Goal: Information Seeking & Learning: Learn about a topic

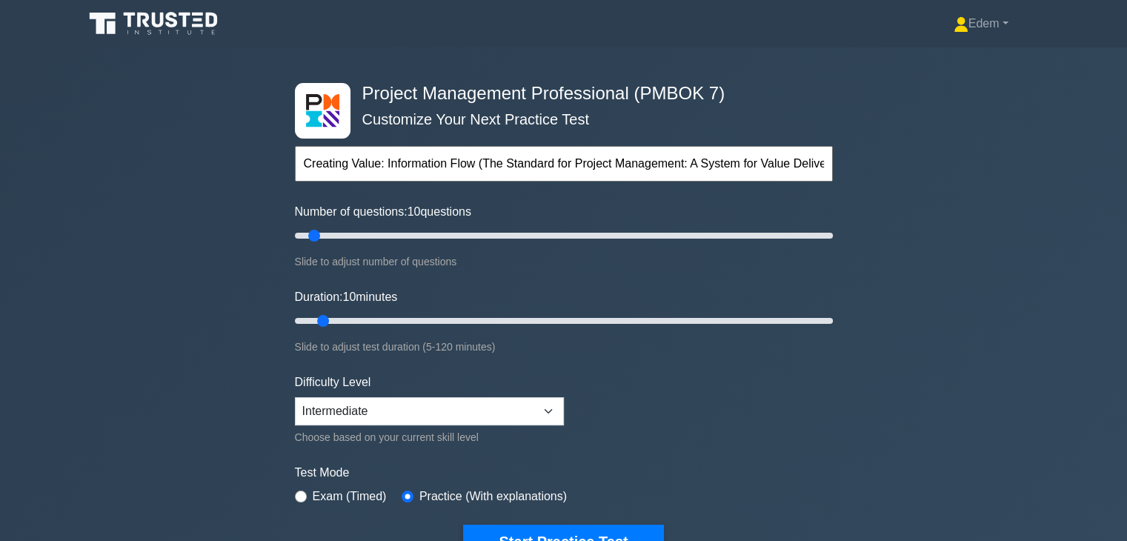
click at [569, 162] on input "Creating Value: Information Flow (The Standard for Project Management: A System…" at bounding box center [564, 164] width 538 height 36
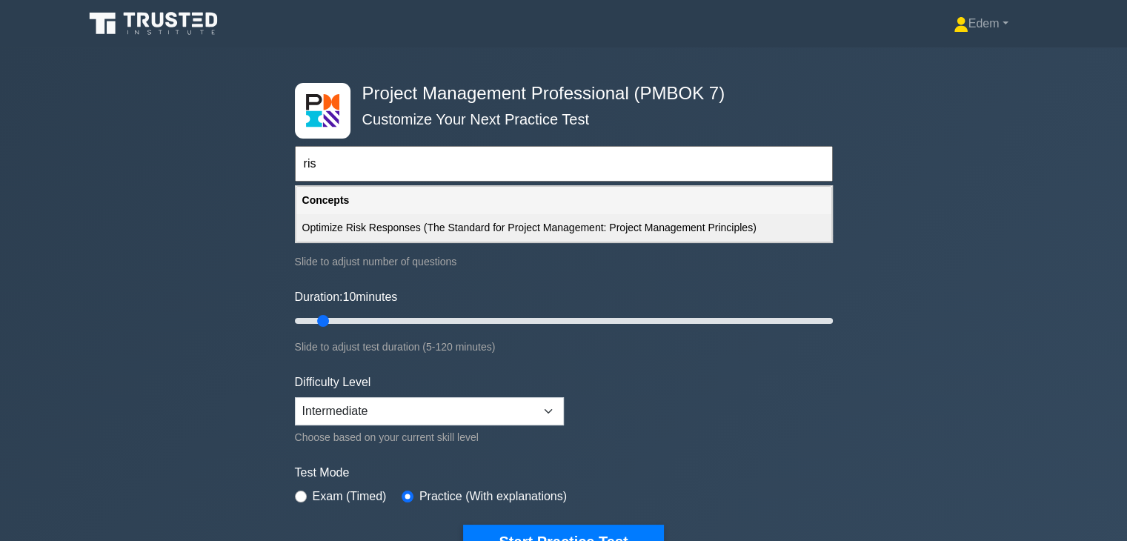
click at [477, 229] on div "Optimize Risk Responses (The Standard for Project Management: Project Managemen…" at bounding box center [563, 227] width 535 height 27
type input "Optimize Risk Responses (The Standard for Project Management: Project Managemen…"
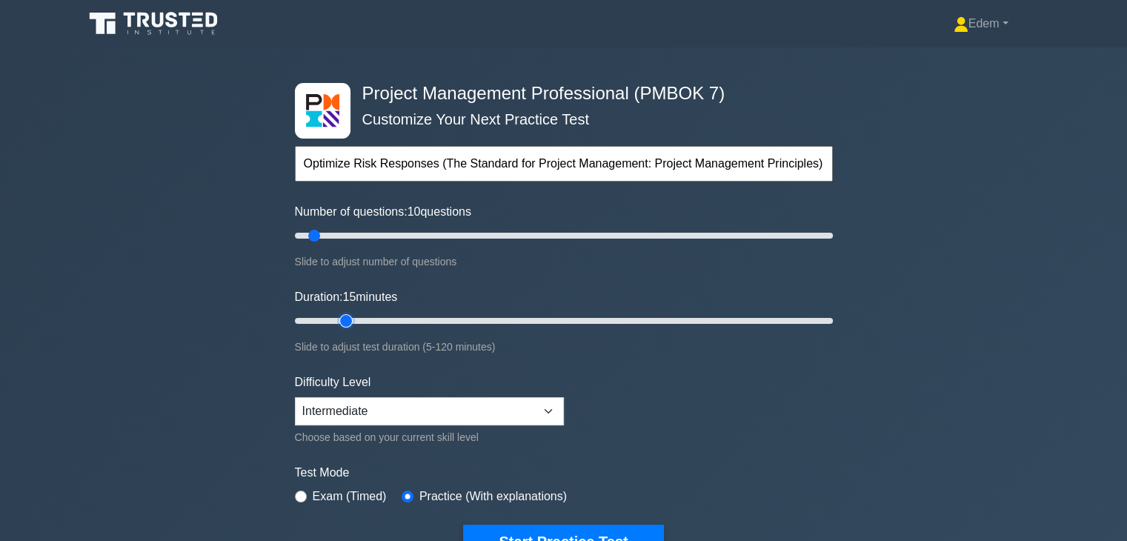
drag, startPoint x: 325, startPoint y: 322, endPoint x: 339, endPoint y: 325, distance: 14.3
type input "15"
click at [339, 325] on input "Duration: 15 minutes" at bounding box center [564, 321] width 538 height 18
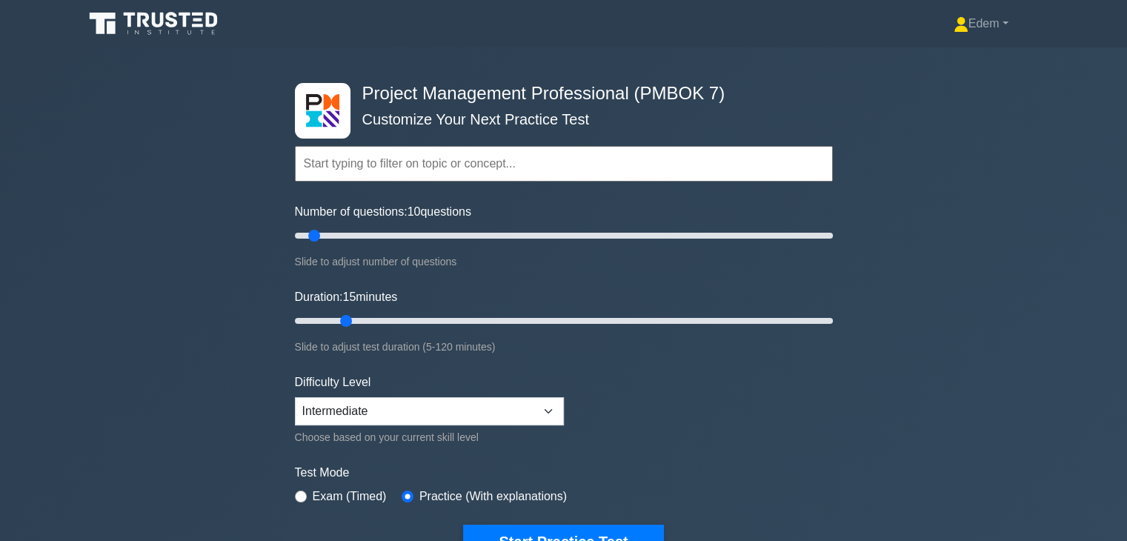
click at [700, 419] on form "Topics The Standard for Project Management: A System for Value Delivery The Sta…" at bounding box center [564, 330] width 538 height 458
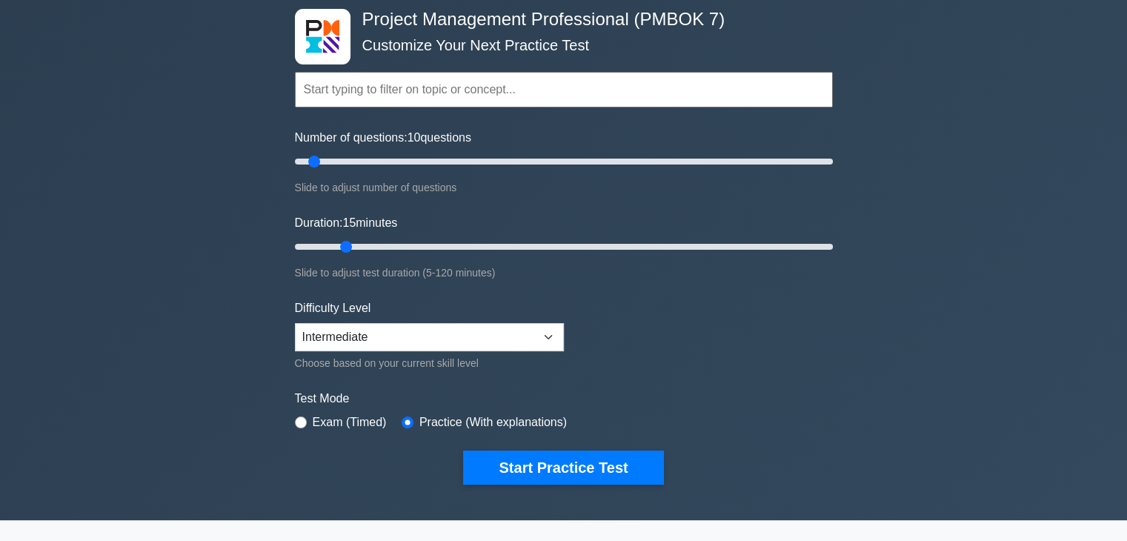
click at [508, 87] on input "text" at bounding box center [564, 90] width 538 height 36
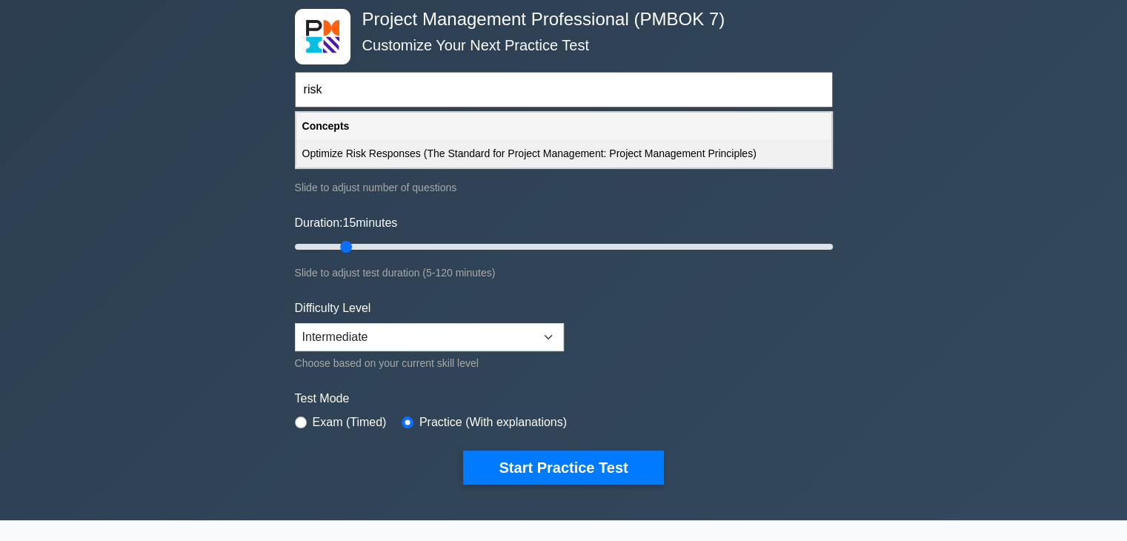
click at [486, 148] on div "Optimize Risk Responses (The Standard for Project Management: Project Managemen…" at bounding box center [563, 153] width 535 height 27
type input "Optimize Risk Responses (The Standard for Project Management: Project Managemen…"
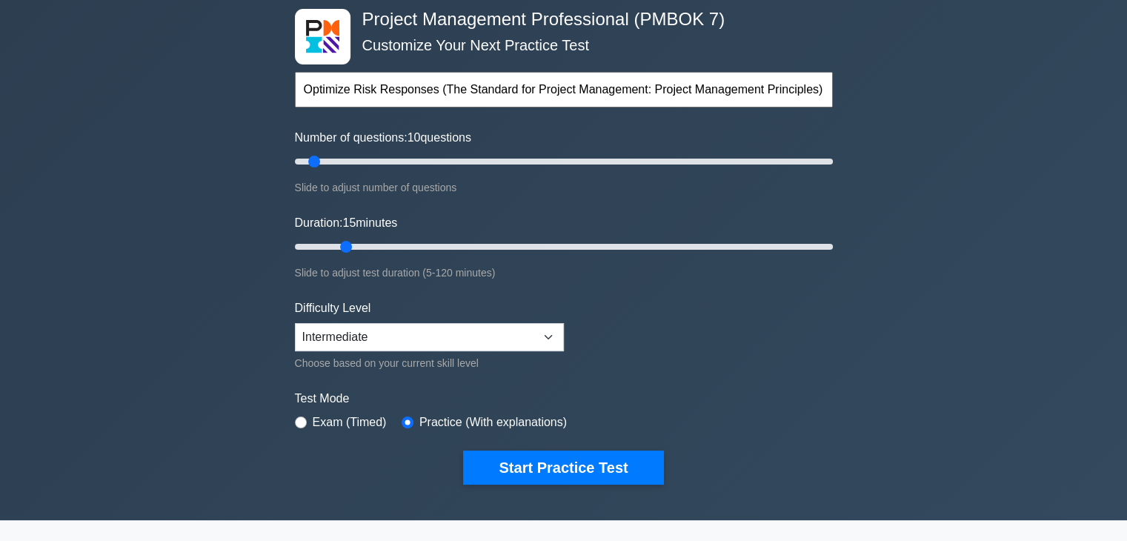
click at [585, 220] on div "Duration: 15 minutes Slide to adjust test duration (5-120 minutes)" at bounding box center [564, 247] width 538 height 67
click at [511, 89] on input "text" at bounding box center [564, 90] width 538 height 36
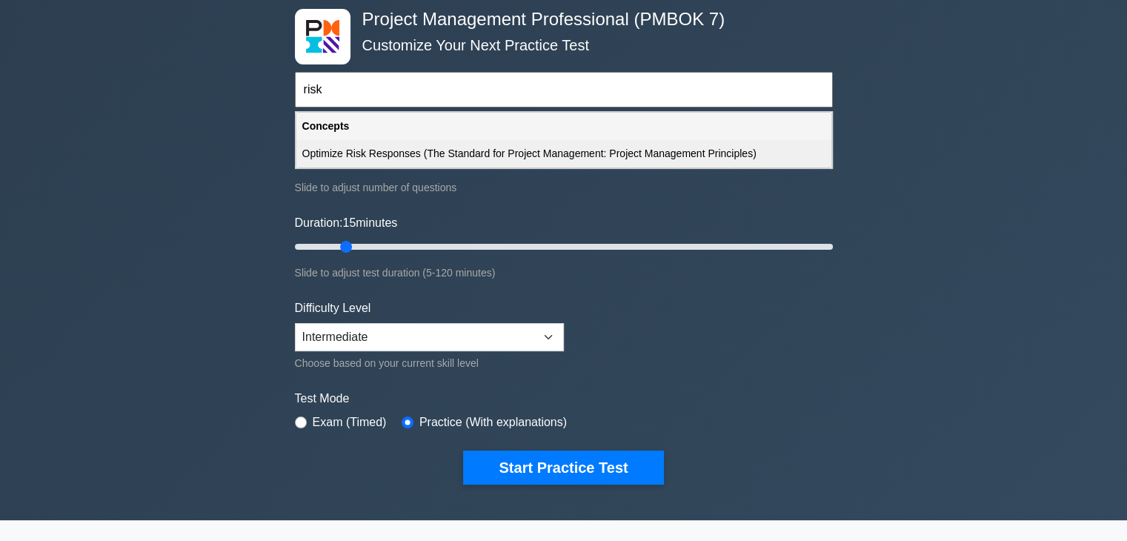
click at [546, 147] on div "Optimize Risk Responses (The Standard for Project Management: Project Managemen…" at bounding box center [563, 153] width 535 height 27
type input "Optimize Risk Responses (The Standard for Project Management: Project Managemen…"
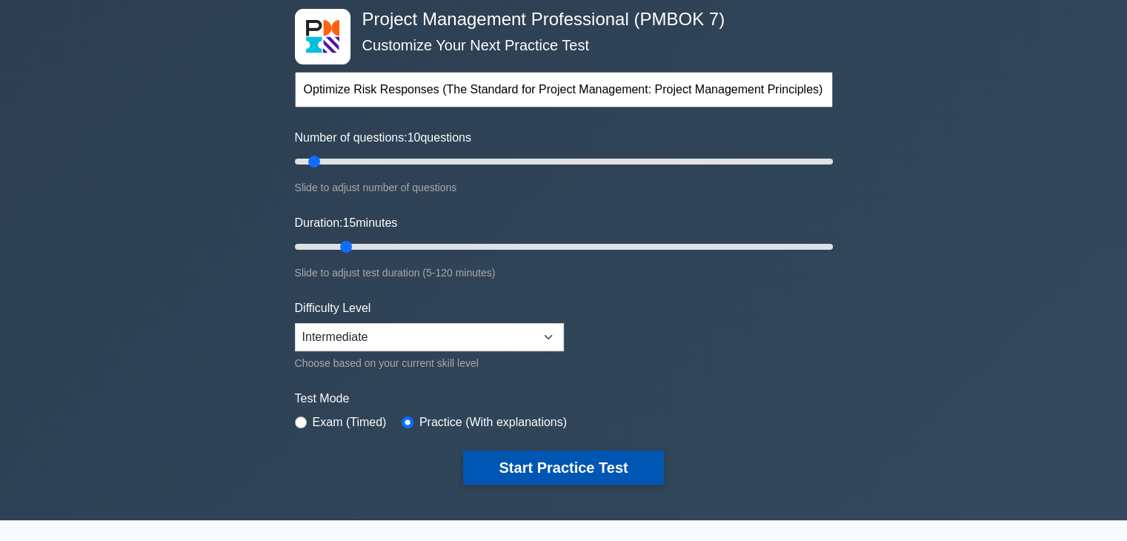
click at [602, 463] on button "Start Practice Test" at bounding box center [563, 468] width 200 height 34
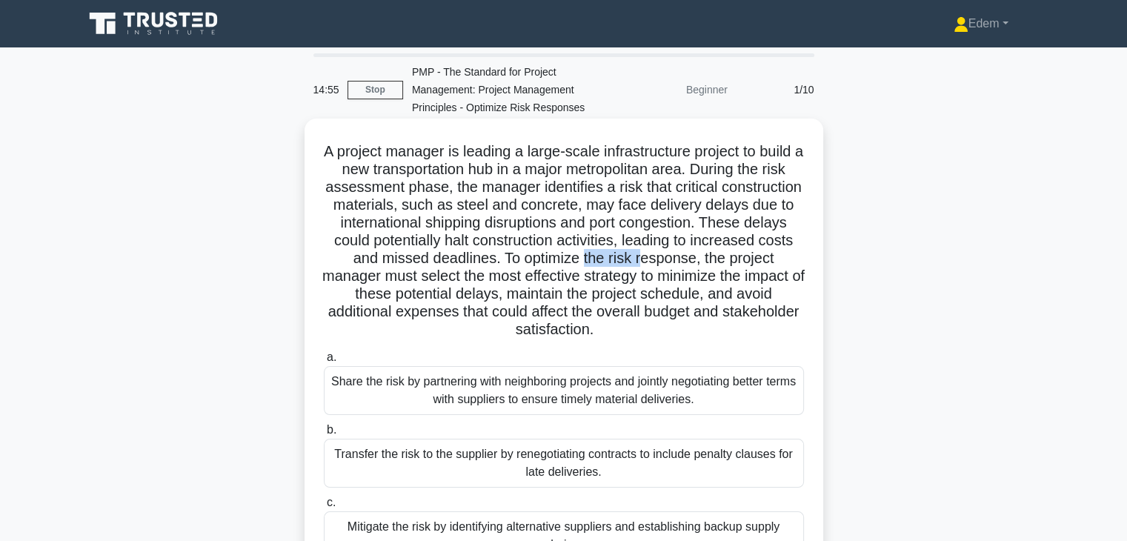
drag, startPoint x: 676, startPoint y: 261, endPoint x: 738, endPoint y: 256, distance: 61.7
click at [738, 256] on h5 "A project manager is leading a large-scale infrastructure project to build a ne…" at bounding box center [563, 240] width 483 height 197
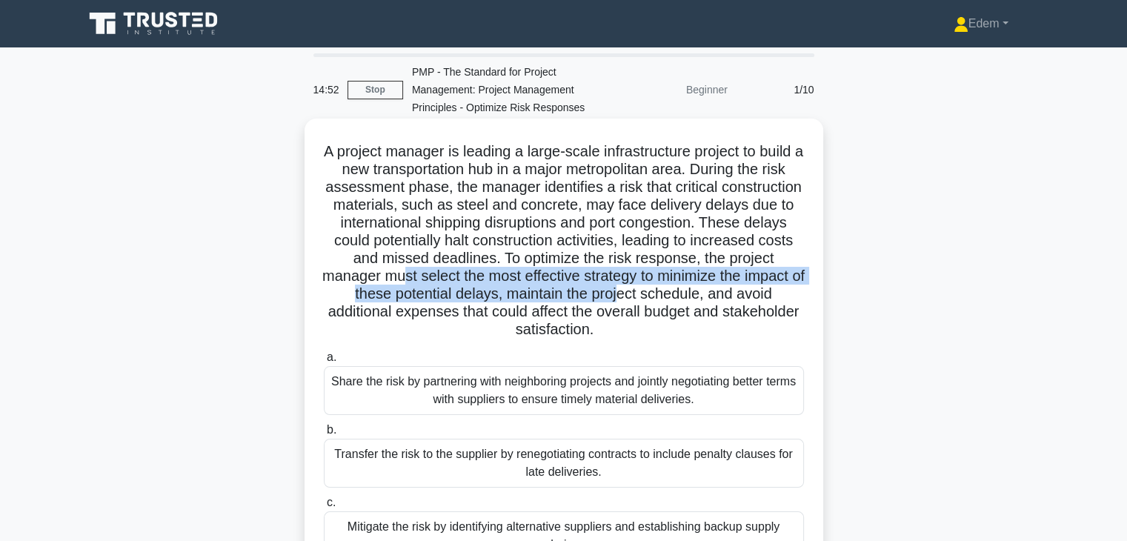
drag, startPoint x: 516, startPoint y: 276, endPoint x: 771, endPoint y: 287, distance: 255.2
click at [771, 287] on h5 "A project manager is leading a large-scale infrastructure project to build a ne…" at bounding box center [563, 240] width 483 height 197
click at [451, 294] on h5 "A project manager is leading a large-scale infrastructure project to build a ne…" at bounding box center [563, 240] width 483 height 197
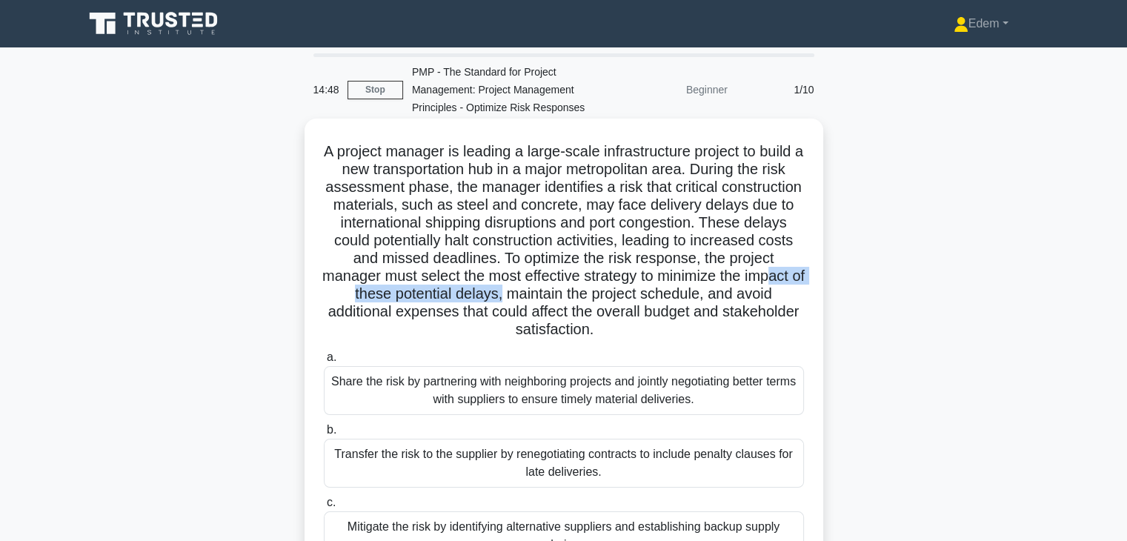
drag, startPoint x: 451, startPoint y: 291, endPoint x: 649, endPoint y: 299, distance: 197.3
click at [649, 299] on h5 "A project manager is leading a large-scale infrastructure project to build a ne…" at bounding box center [563, 240] width 483 height 197
drag, startPoint x: 697, startPoint y: 297, endPoint x: 746, endPoint y: 297, distance: 48.9
click at [746, 297] on h5 "A project manager is leading a large-scale infrastructure project to build a ne…" at bounding box center [563, 240] width 483 height 197
drag, startPoint x: 446, startPoint y: 315, endPoint x: 755, endPoint y: 324, distance: 308.5
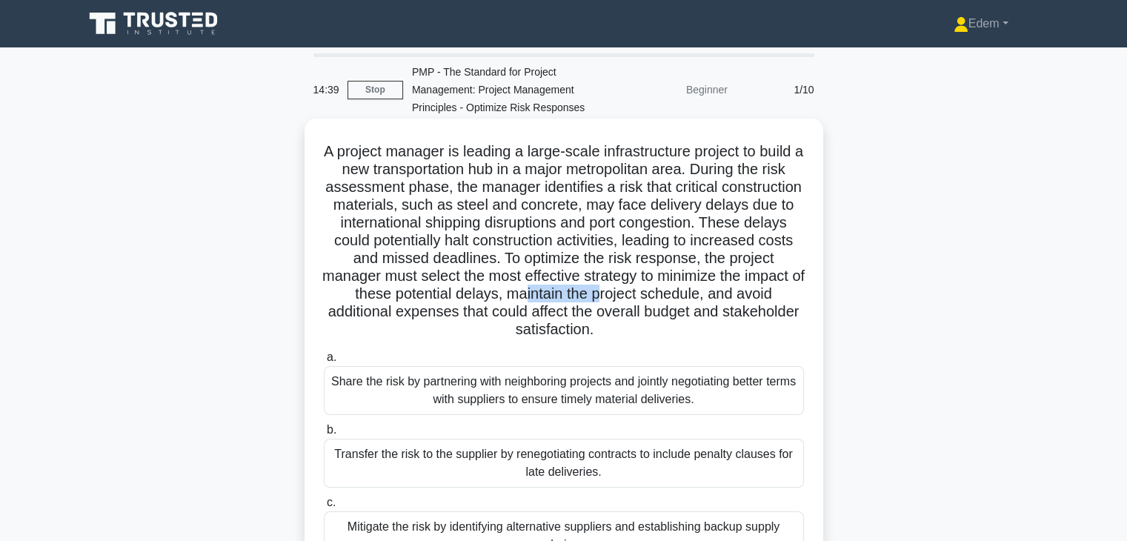
click at [755, 324] on h5 "A project manager is leading a large-scale infrastructure project to build a ne…" at bounding box center [563, 240] width 483 height 197
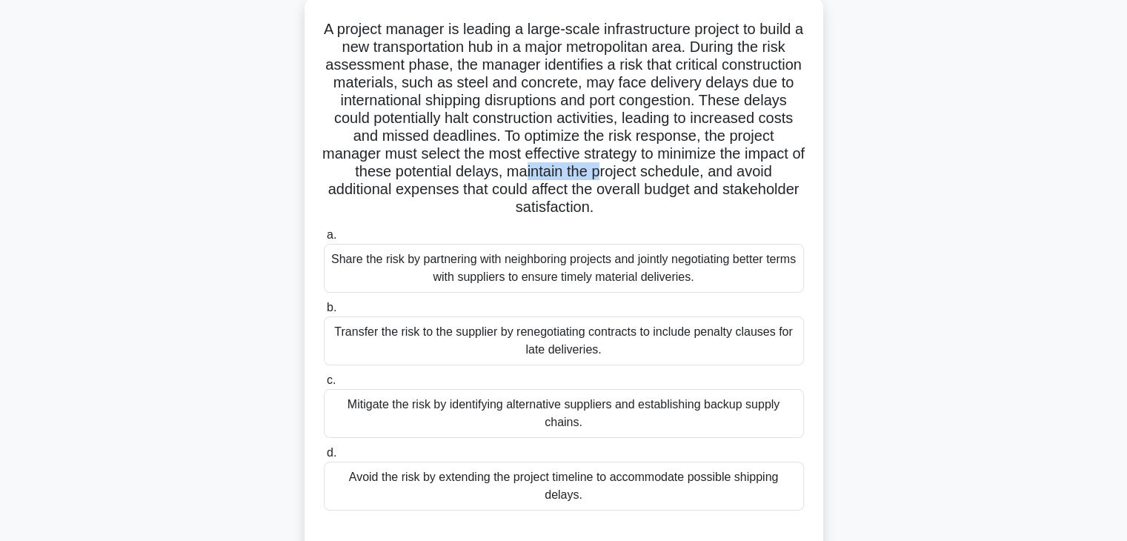
scroll to position [122, 0]
click at [713, 423] on div "Mitigate the risk by identifying alternative suppliers and establishing backup …" at bounding box center [564, 413] width 480 height 49
click at [324, 385] on input "c. Mitigate the risk by identifying alternative suppliers and establishing back…" at bounding box center [324, 381] width 0 height 10
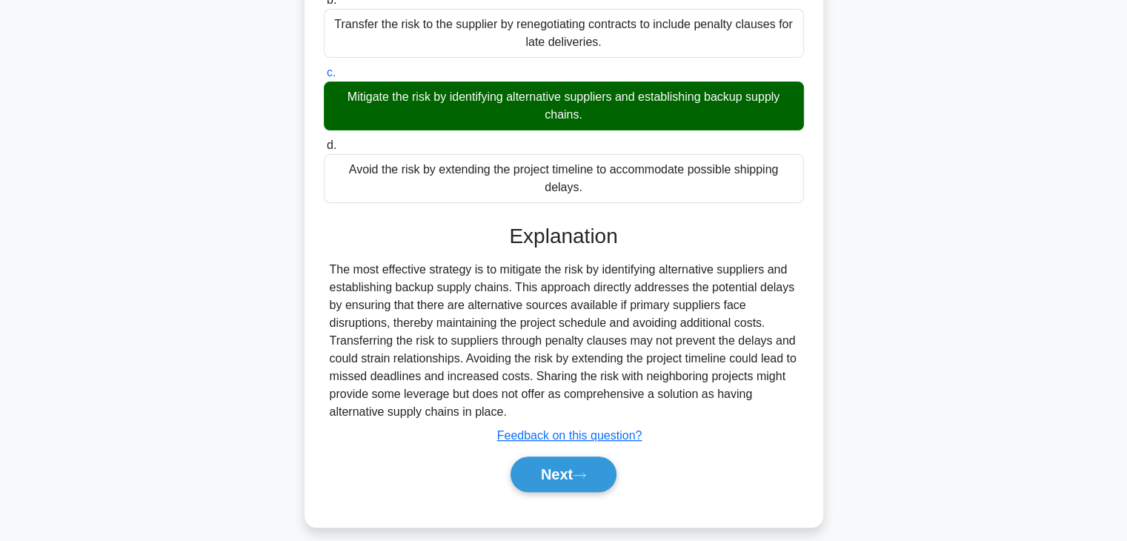
scroll to position [443, 0]
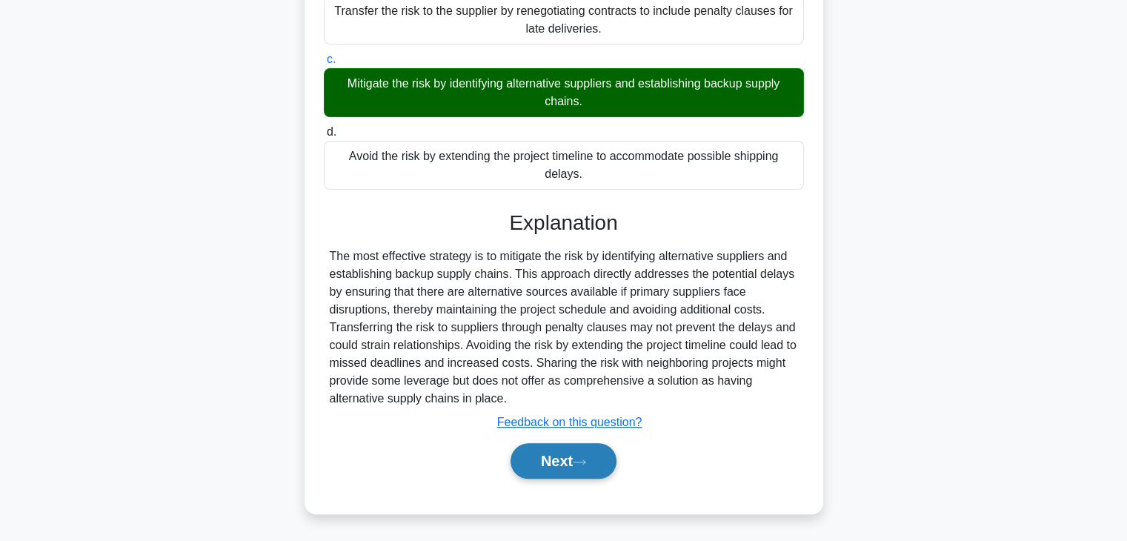
click at [578, 463] on icon at bounding box center [579, 462] width 13 height 8
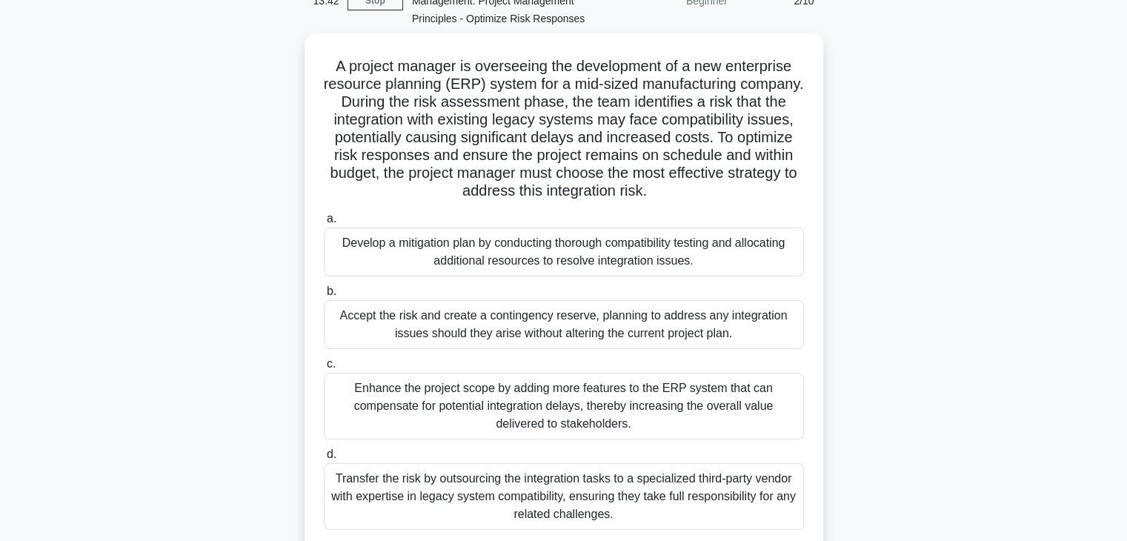
scroll to position [84, 0]
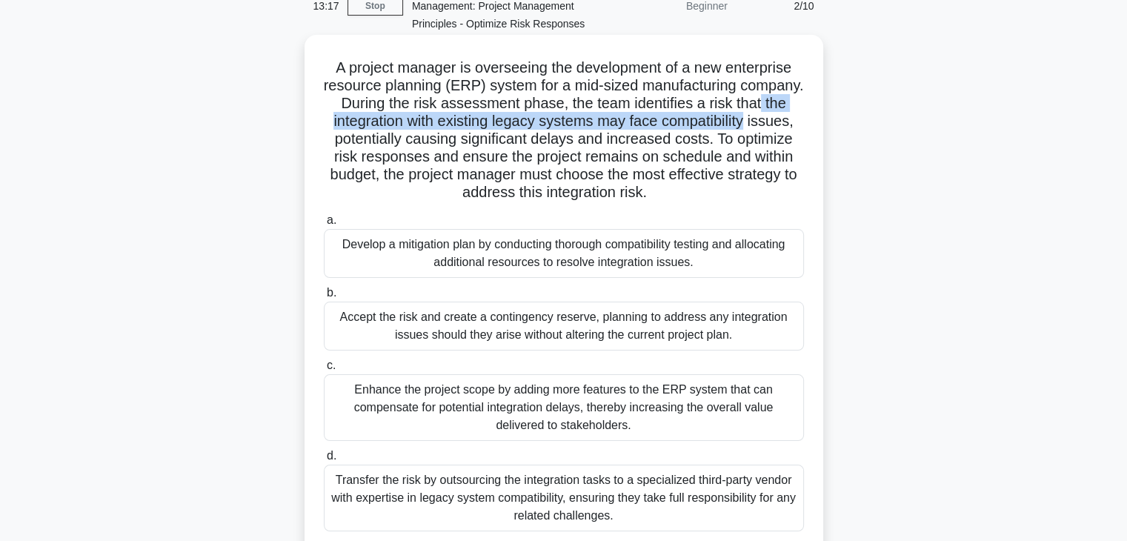
drag, startPoint x: 350, startPoint y: 125, endPoint x: 810, endPoint y: 127, distance: 460.3
click at [810, 127] on div "A project manager is overseeing the development of a new enterprise resource pl…" at bounding box center [564, 305] width 507 height 529
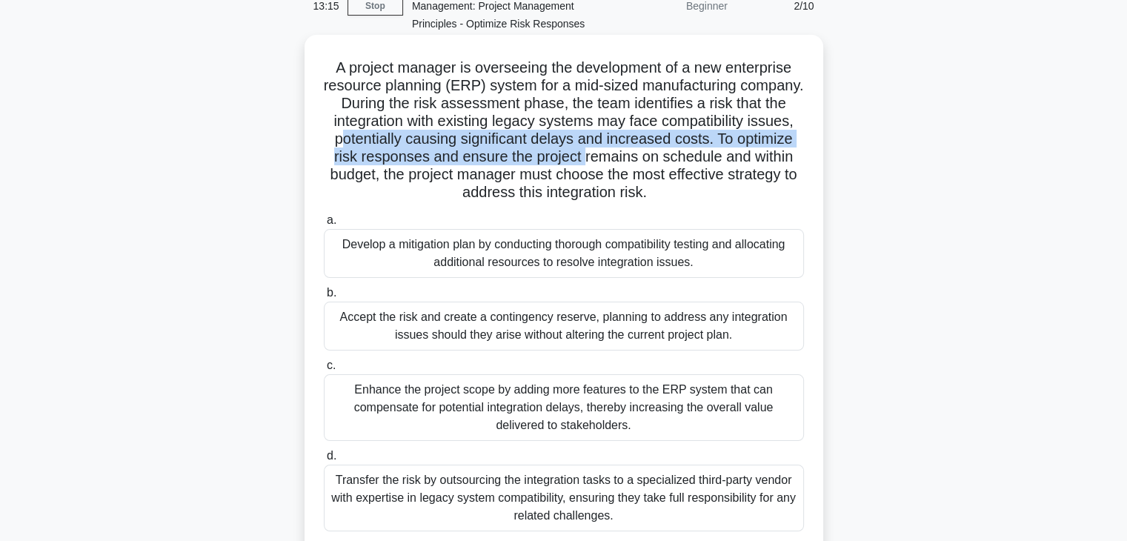
drag, startPoint x: 394, startPoint y: 143, endPoint x: 655, endPoint y: 150, distance: 261.7
click at [655, 150] on h5 "A project manager is overseeing the development of a new enterprise resource pl…" at bounding box center [563, 131] width 483 height 144
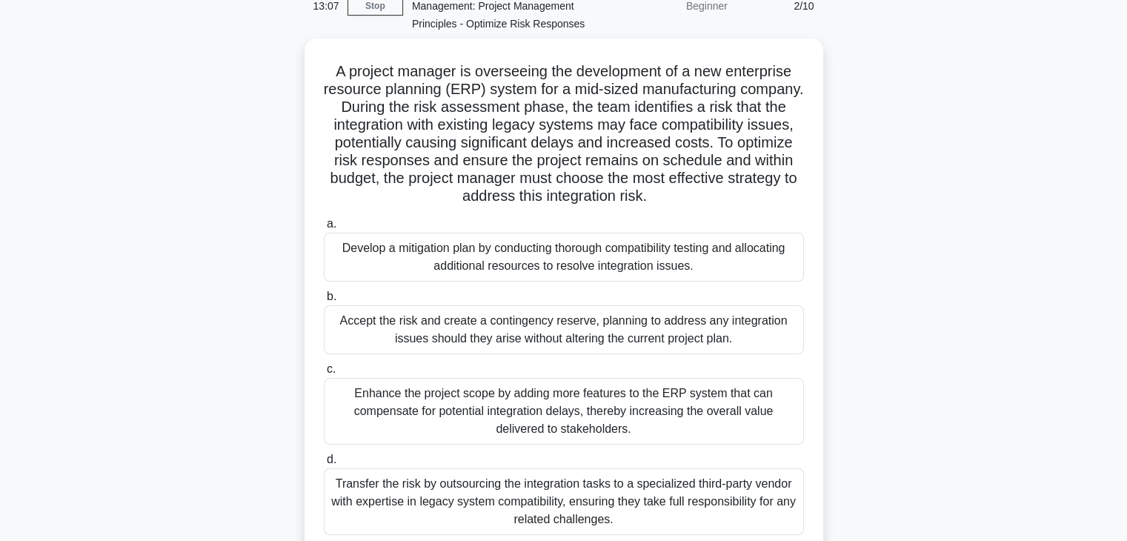
click at [990, 202] on div "A project manager is overseeing the development of a new enterprise resource pl…" at bounding box center [564, 318] width 978 height 559
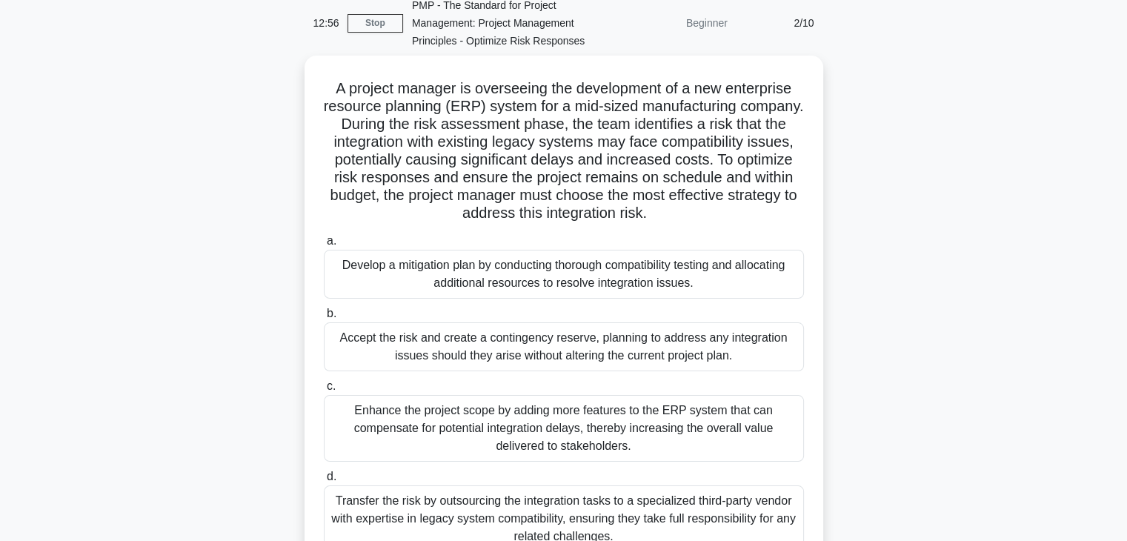
scroll to position [62, 0]
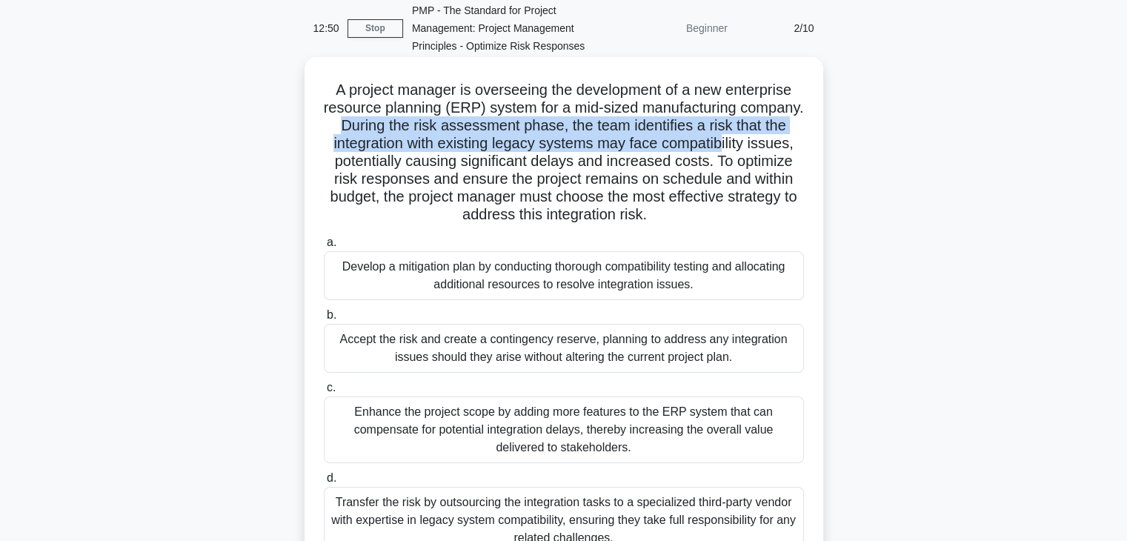
drag, startPoint x: 400, startPoint y: 124, endPoint x: 778, endPoint y: 142, distance: 377.7
click at [778, 142] on h5 "A project manager is overseeing the development of a new enterprise resource pl…" at bounding box center [563, 153] width 483 height 144
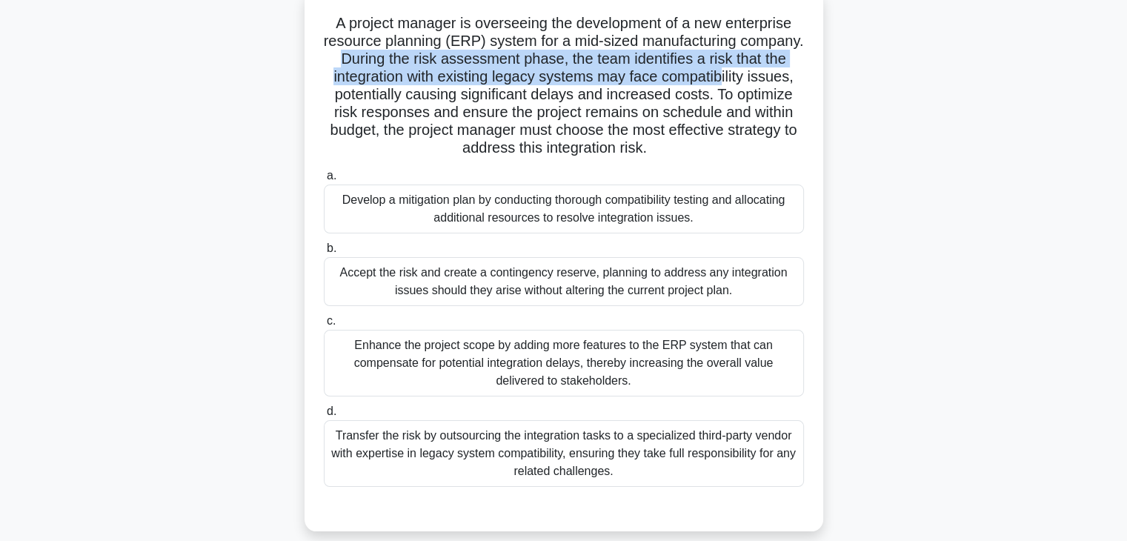
scroll to position [140, 0]
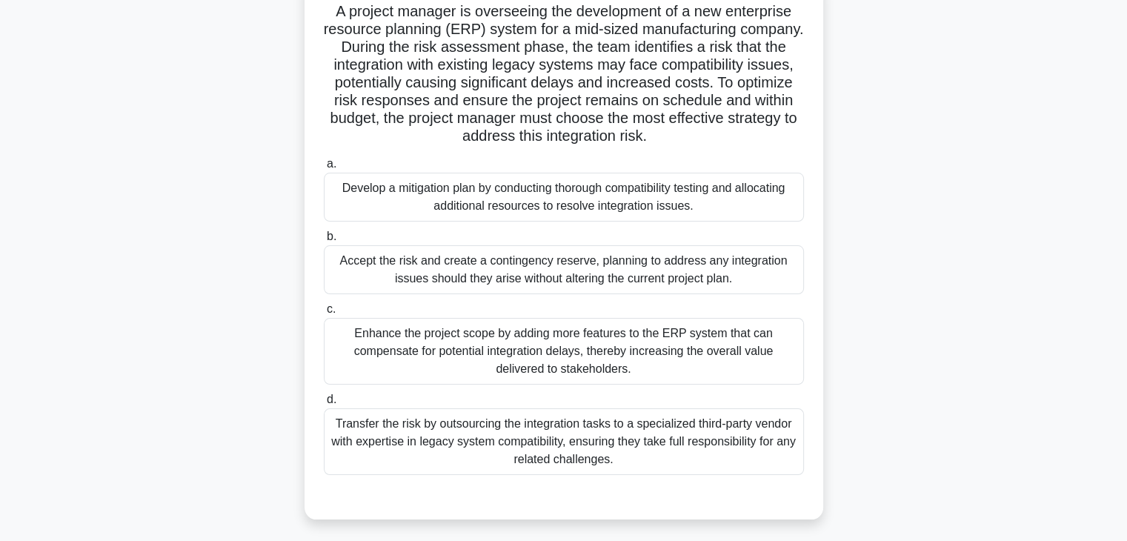
click at [706, 443] on div "Transfer the risk by outsourcing the integration tasks to a specialized third-p…" at bounding box center [564, 441] width 480 height 67
click at [324, 405] on input "d. Transfer the risk by outsourcing the integration tasks to a specialized thir…" at bounding box center [324, 400] width 0 height 10
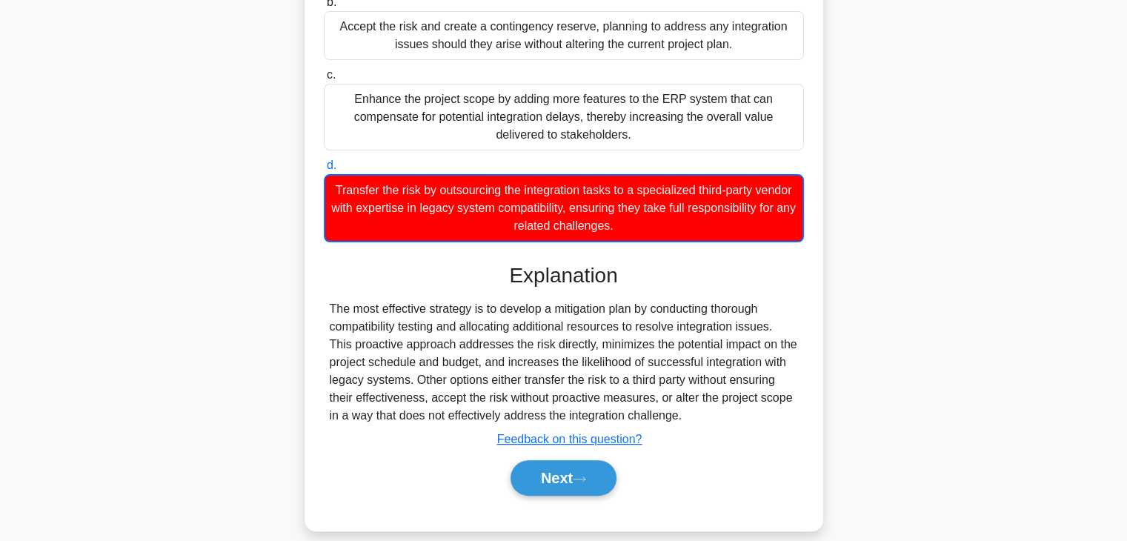
scroll to position [391, 0]
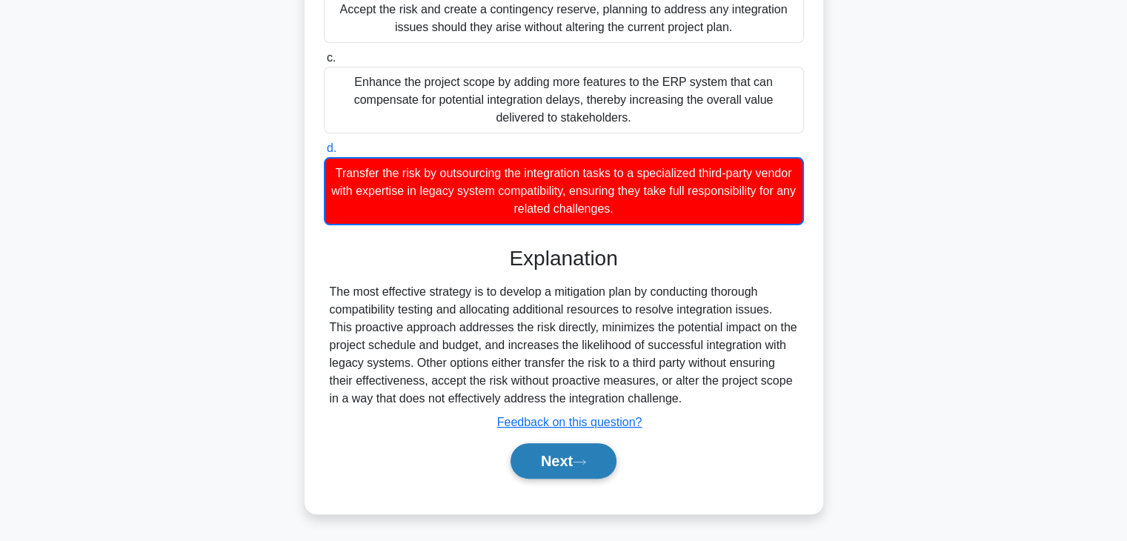
click at [546, 459] on button "Next" at bounding box center [564, 461] width 106 height 36
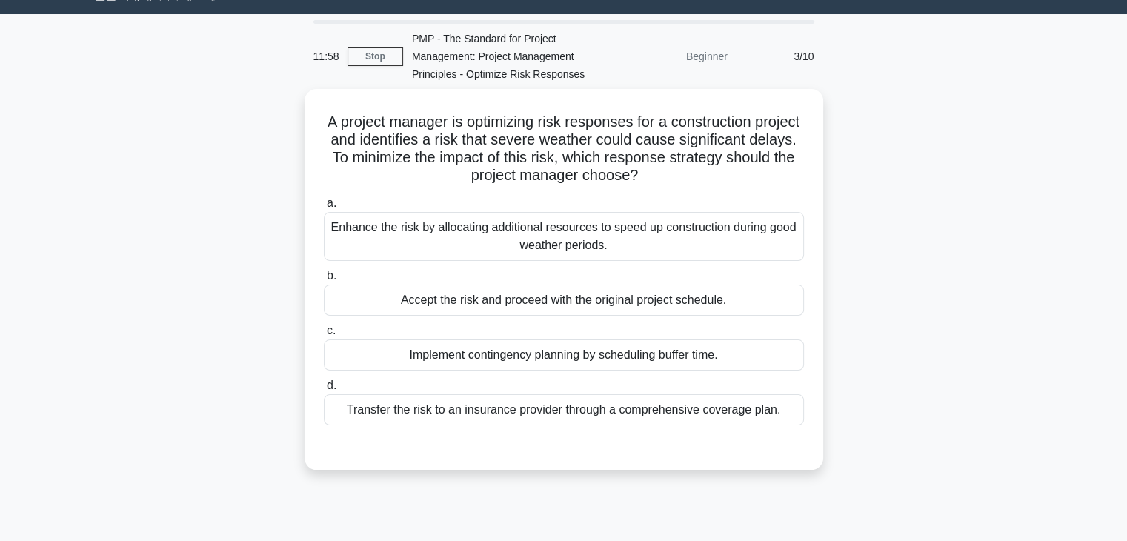
scroll to position [23, 0]
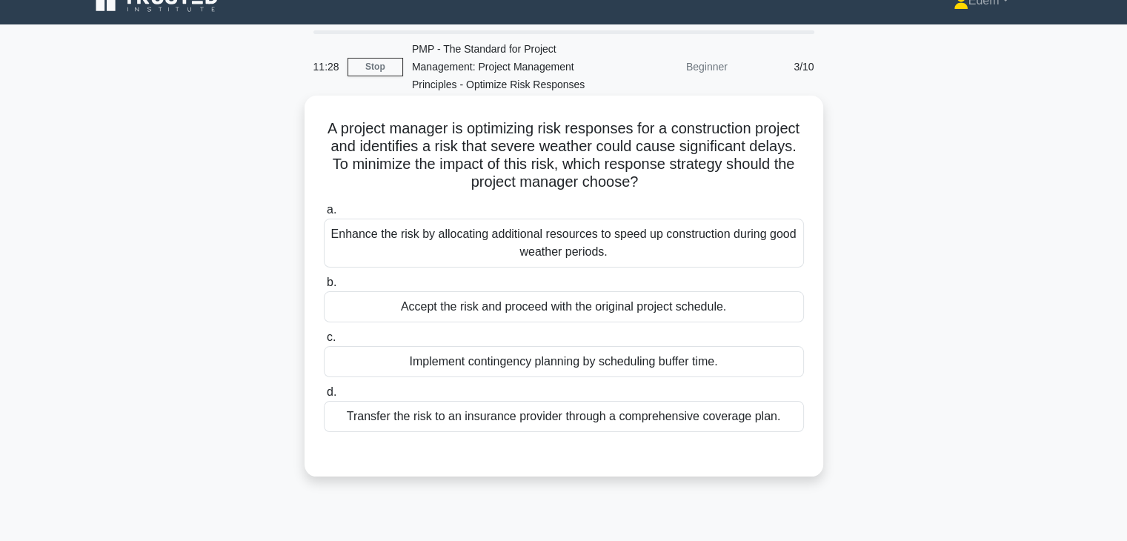
click at [522, 365] on div "Implement contingency planning by scheduling buffer time." at bounding box center [564, 361] width 480 height 31
click at [324, 342] on input "c. Implement contingency planning by scheduling buffer time." at bounding box center [324, 338] width 0 height 10
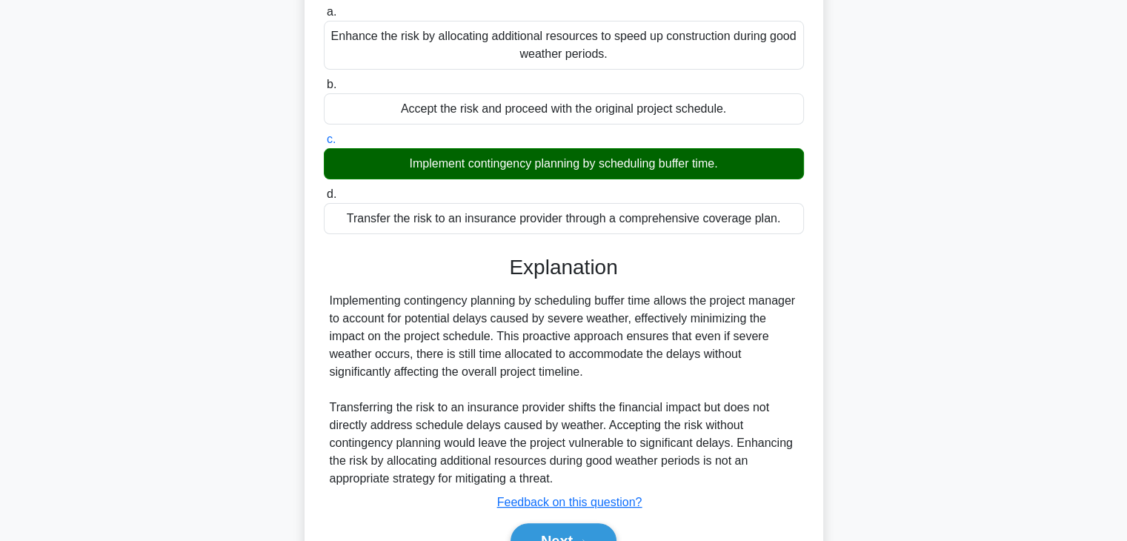
scroll to position [301, 0]
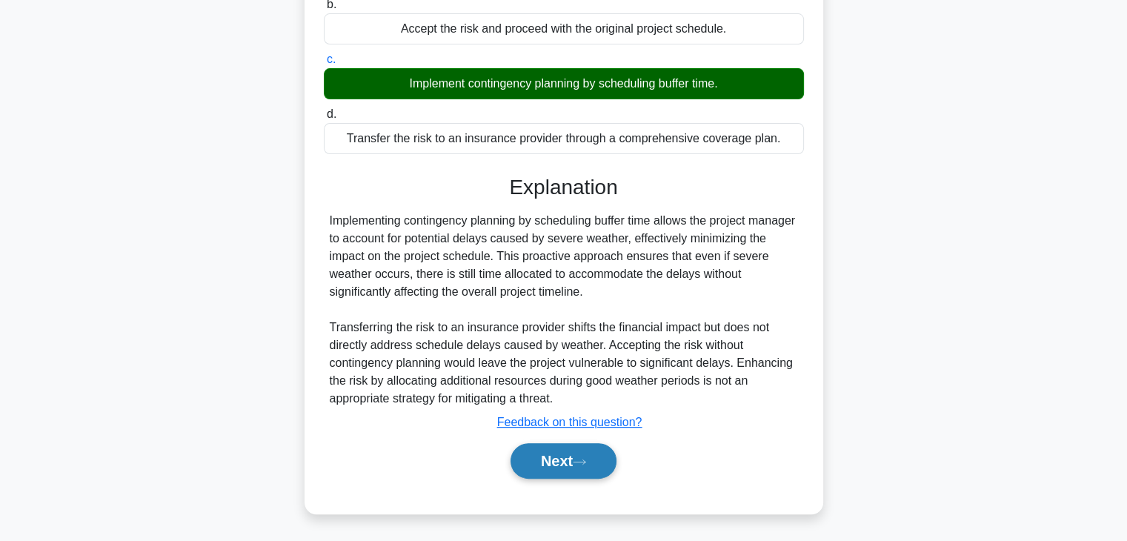
click at [580, 448] on button "Next" at bounding box center [564, 461] width 106 height 36
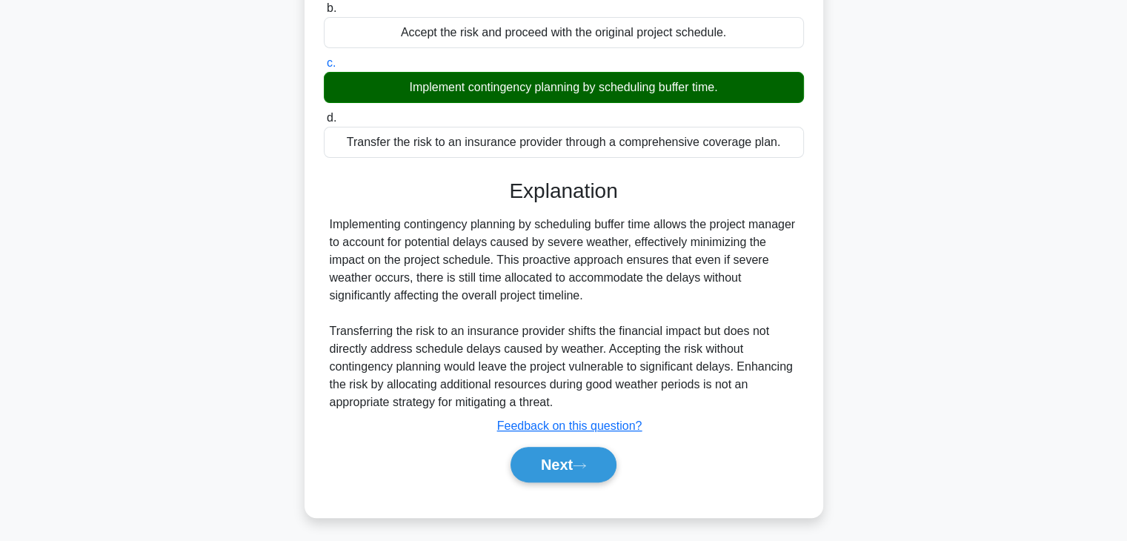
scroll to position [260, 0]
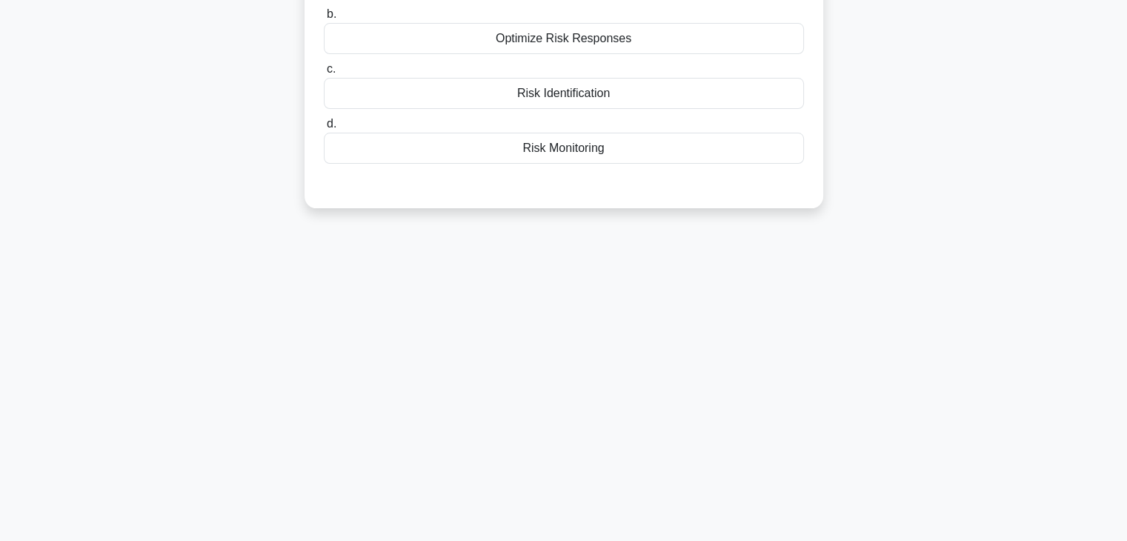
drag, startPoint x: 1126, startPoint y: 410, endPoint x: 1138, endPoint y: 294, distance: 116.2
click at [1127, 294] on html "Edem Profile Settings" at bounding box center [563, 141] width 1127 height 801
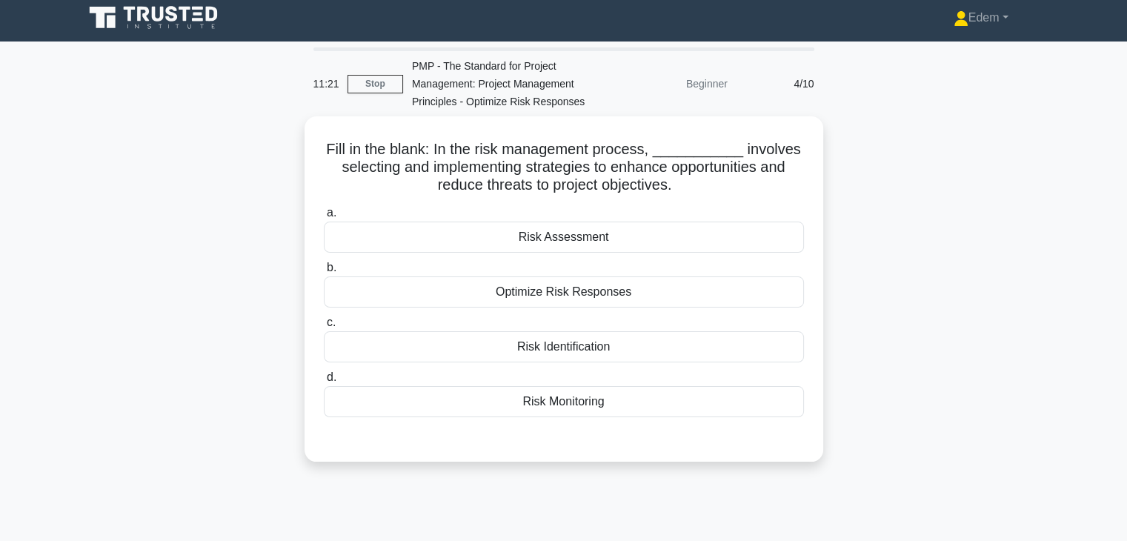
scroll to position [0, 0]
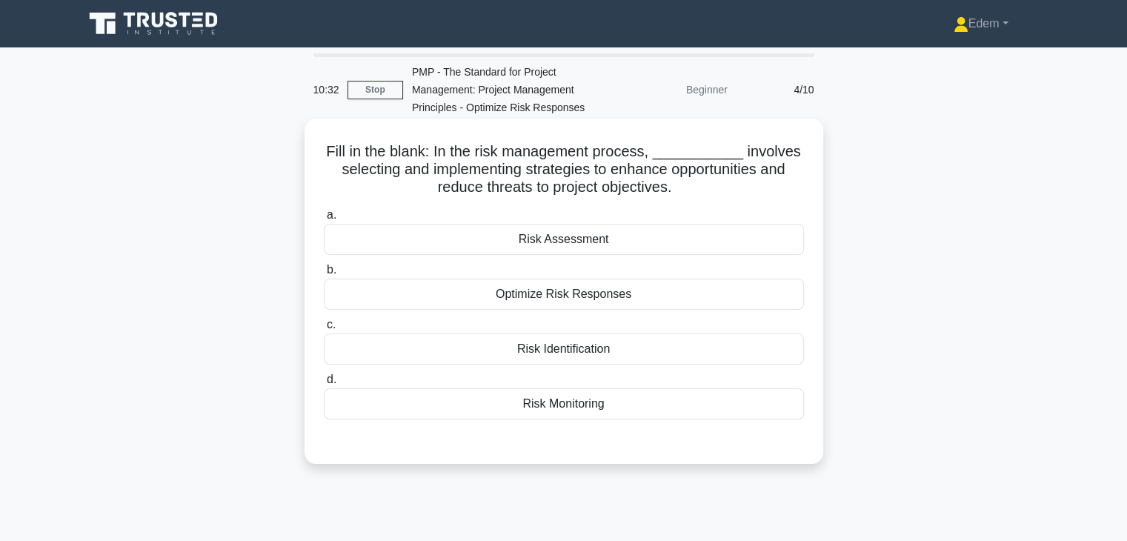
click at [659, 353] on div "Risk Identification" at bounding box center [564, 349] width 480 height 31
click at [324, 330] on input "c. Risk Identification" at bounding box center [324, 325] width 0 height 10
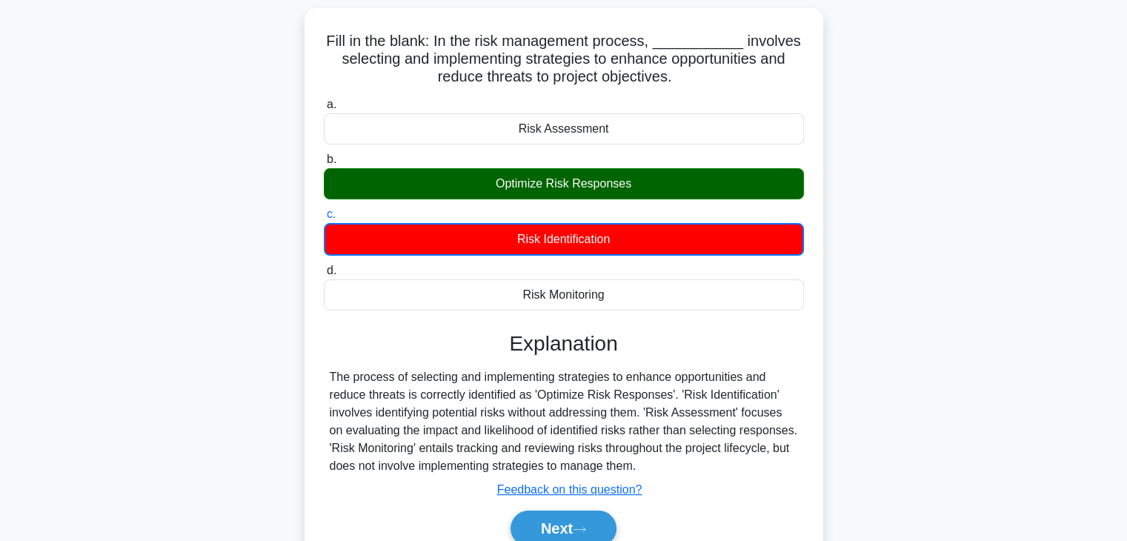
scroll to position [260, 0]
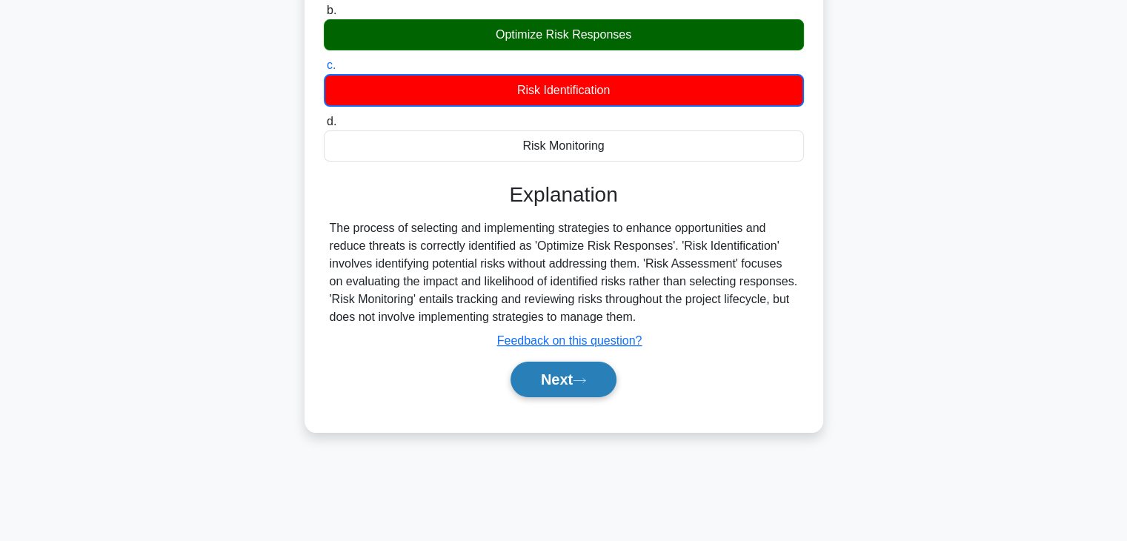
click at [549, 380] on button "Next" at bounding box center [564, 380] width 106 height 36
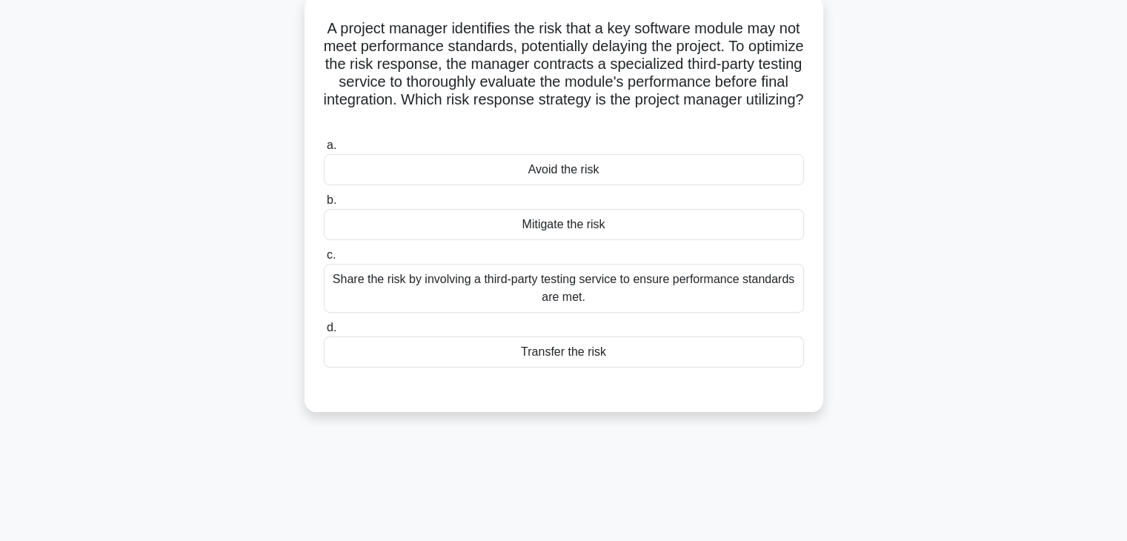
scroll to position [0, 0]
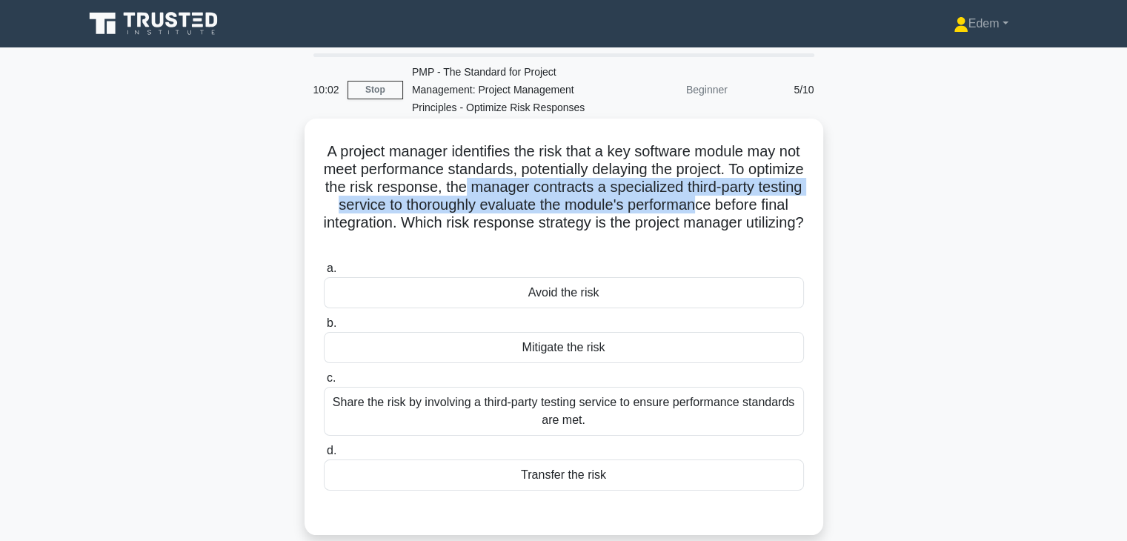
drag, startPoint x: 533, startPoint y: 185, endPoint x: 784, endPoint y: 205, distance: 252.1
click at [784, 205] on h5 "A project manager identifies the risk that a key software module may not meet p…" at bounding box center [563, 196] width 483 height 108
click at [634, 188] on h5 "A project manager identifies the risk that a key software module may not meet p…" at bounding box center [563, 196] width 483 height 108
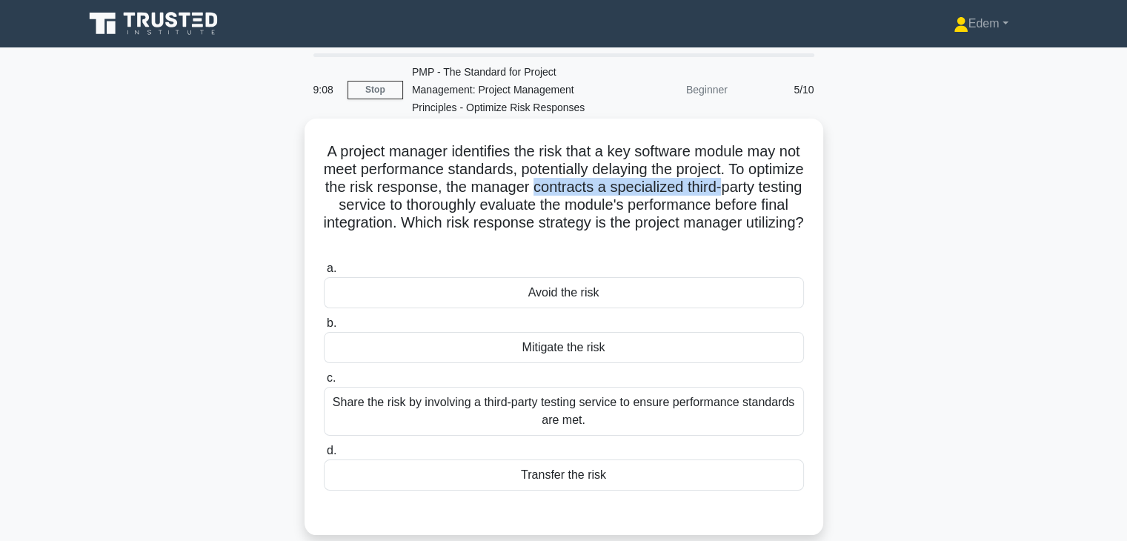
drag, startPoint x: 606, startPoint y: 182, endPoint x: 806, endPoint y: 191, distance: 199.6
click at [806, 191] on div "A project manager identifies the risk that a key software module may not meet p…" at bounding box center [564, 327] width 507 height 405
click at [575, 480] on div "Transfer the risk" at bounding box center [564, 475] width 480 height 31
click at [324, 456] on input "d. Transfer the risk" at bounding box center [324, 451] width 0 height 10
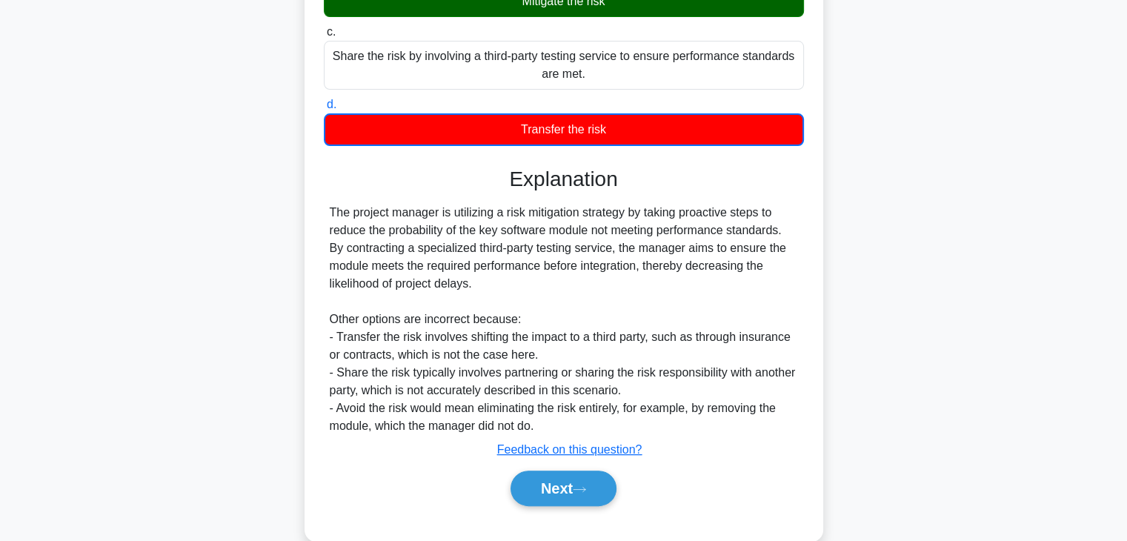
scroll to position [374, 0]
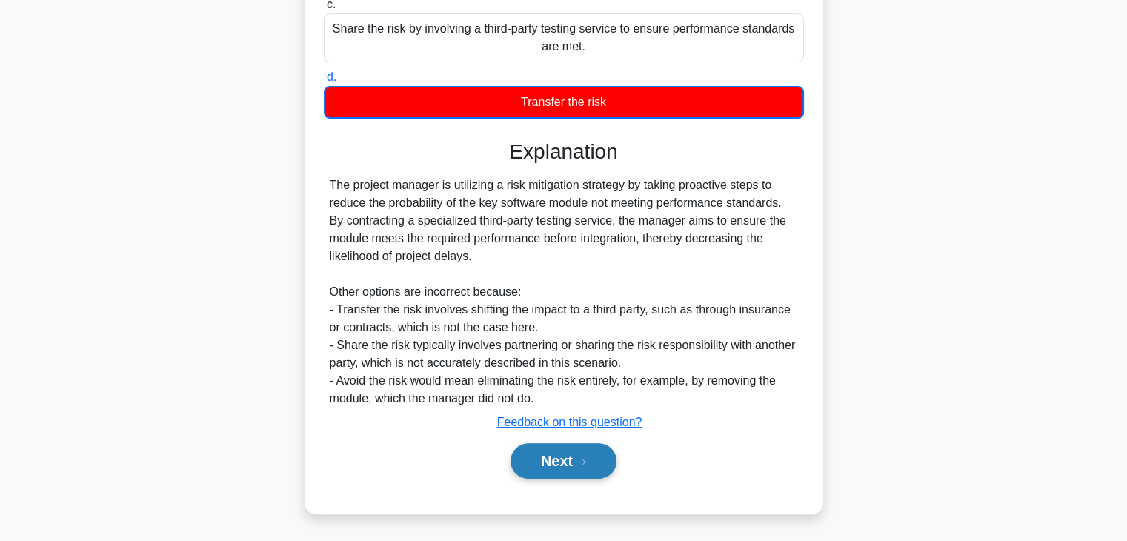
click at [560, 475] on button "Next" at bounding box center [564, 461] width 106 height 36
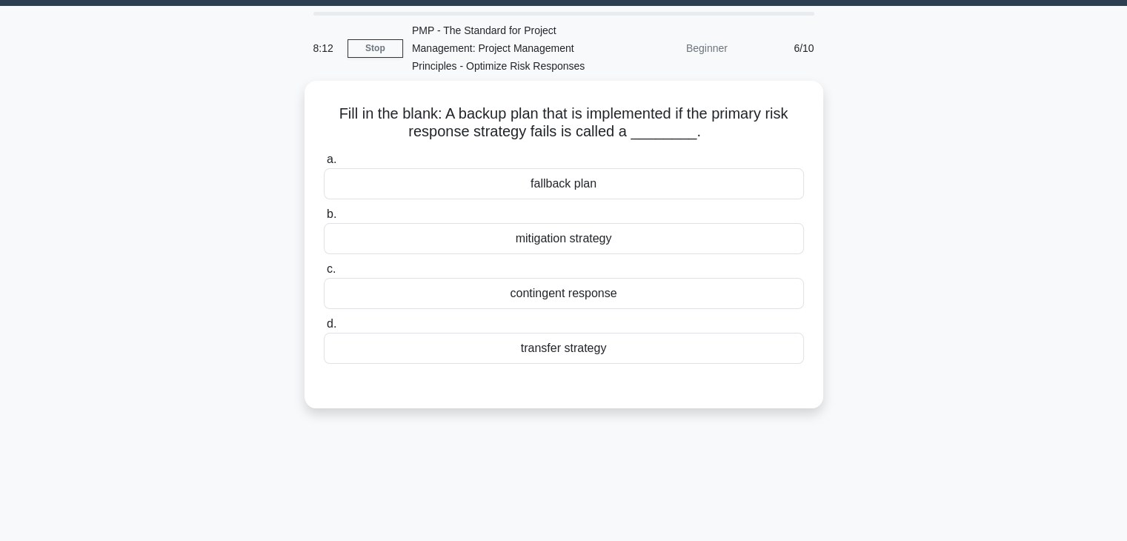
scroll to position [0, 0]
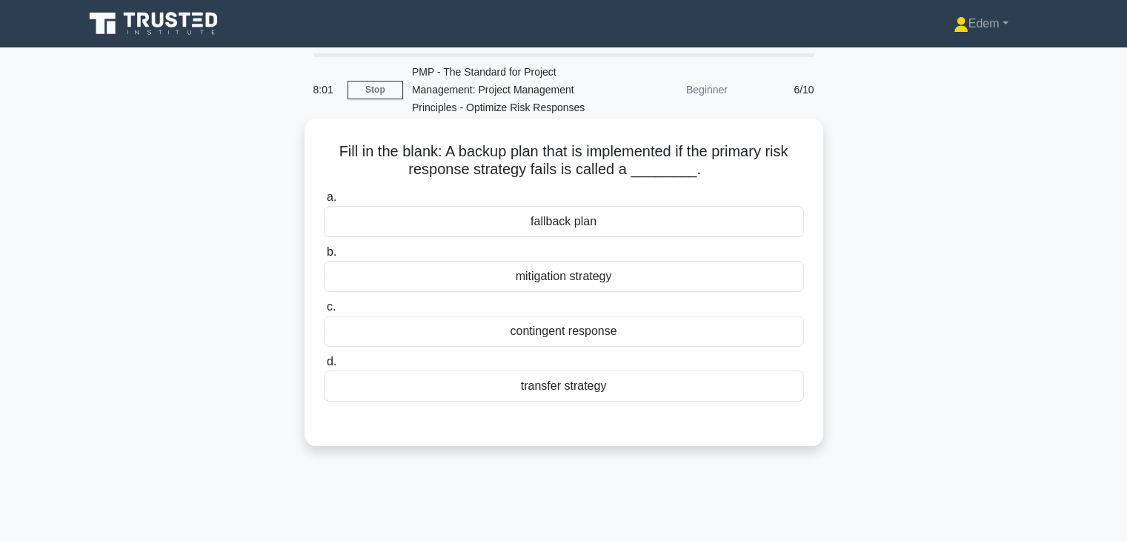
click at [563, 282] on div "mitigation strategy" at bounding box center [564, 276] width 480 height 31
click at [324, 257] on input "b. mitigation strategy" at bounding box center [324, 253] width 0 height 10
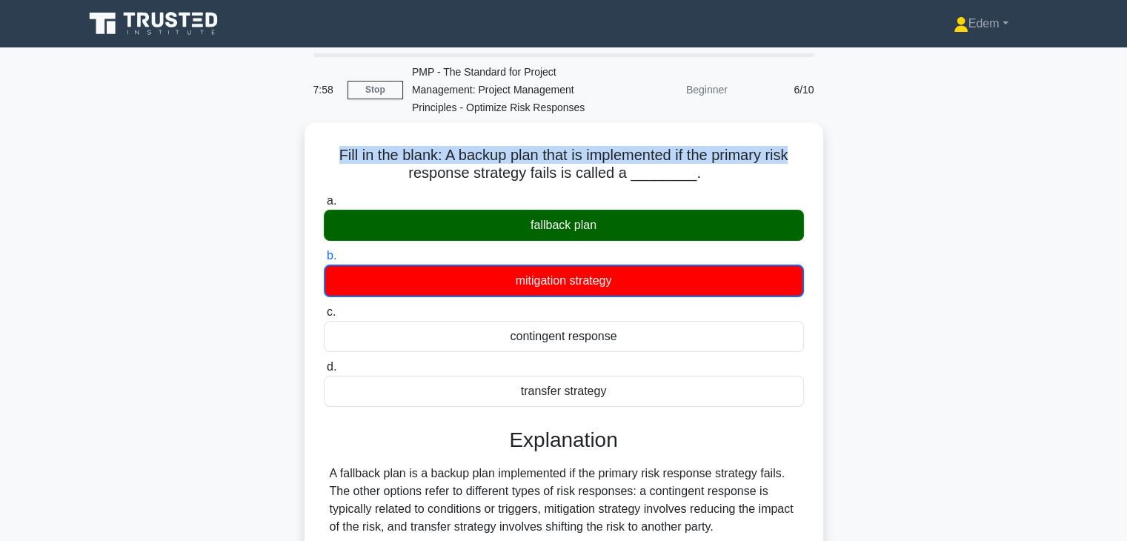
drag, startPoint x: 1127, startPoint y: 96, endPoint x: 1133, endPoint y: 155, distance: 58.9
click at [1127, 155] on html "Edem Profile Settings" at bounding box center [563, 400] width 1127 height 801
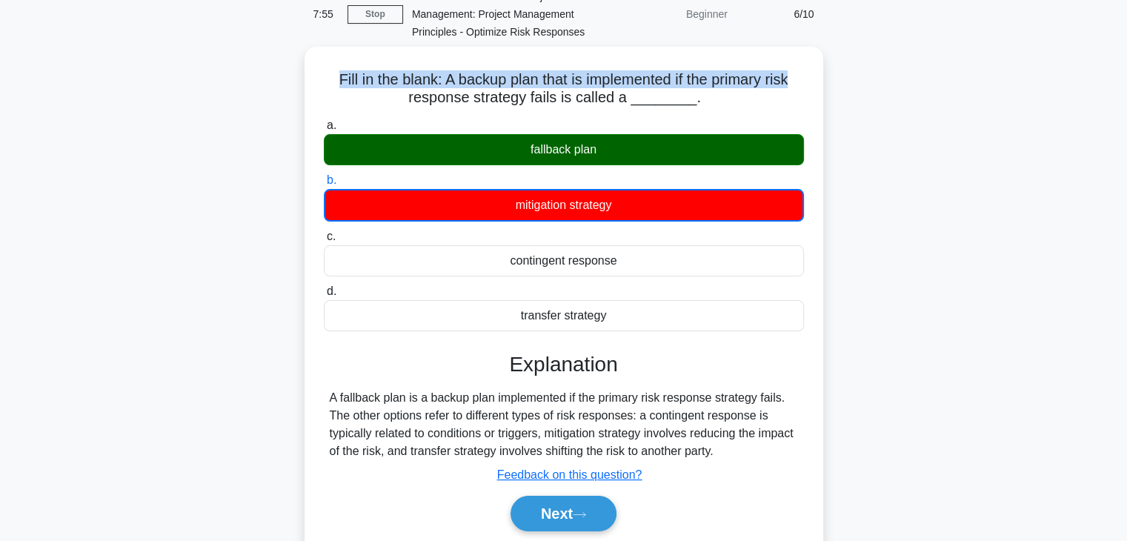
scroll to position [74, 0]
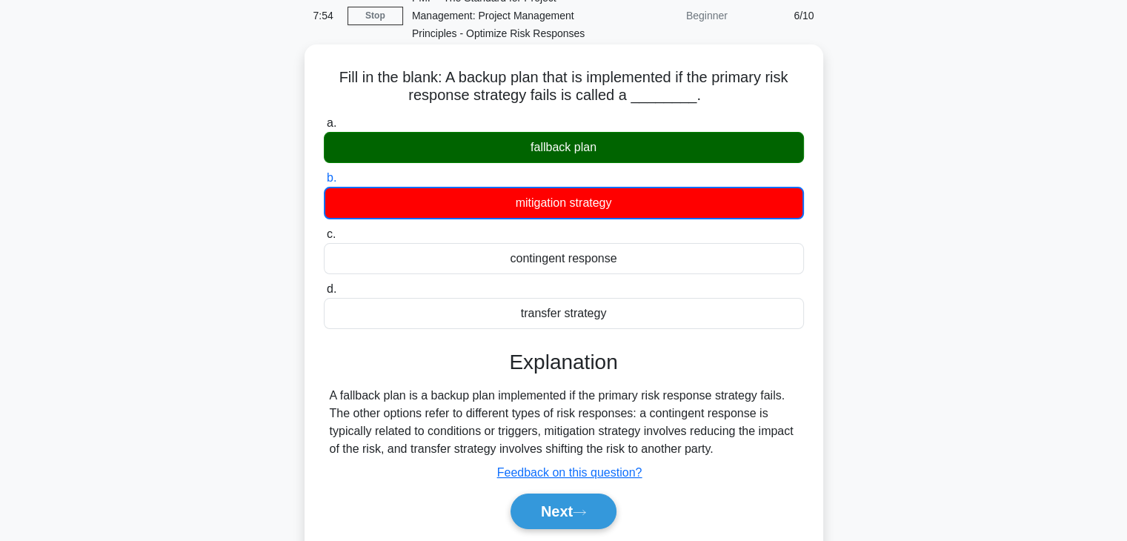
click at [518, 88] on h5 "Fill in the blank: A backup plan that is implemented if the primary risk respon…" at bounding box center [563, 86] width 483 height 37
drag, startPoint x: 455, startPoint y: 81, endPoint x: 531, endPoint y: 81, distance: 76.3
click at [531, 81] on h5 "Fill in the blank: A backup plan that is implemented if the primary risk respon…" at bounding box center [563, 86] width 483 height 37
drag, startPoint x: 681, startPoint y: 70, endPoint x: 792, endPoint y: 101, distance: 115.3
click at [792, 101] on h5 "Fill in the blank: A backup plan that is implemented if the primary risk respon…" at bounding box center [563, 86] width 483 height 37
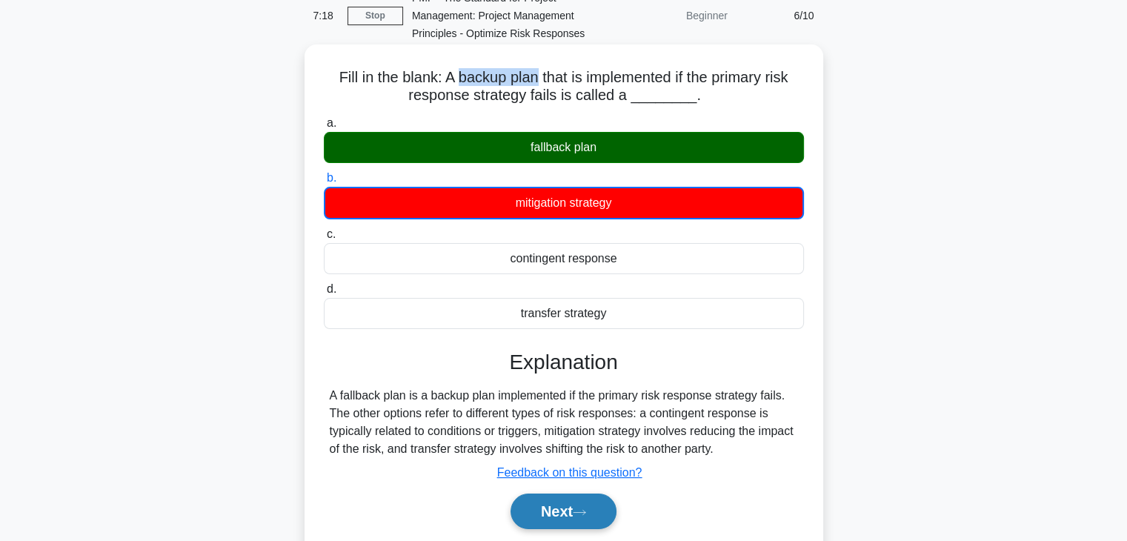
click at [600, 517] on button "Next" at bounding box center [564, 512] width 106 height 36
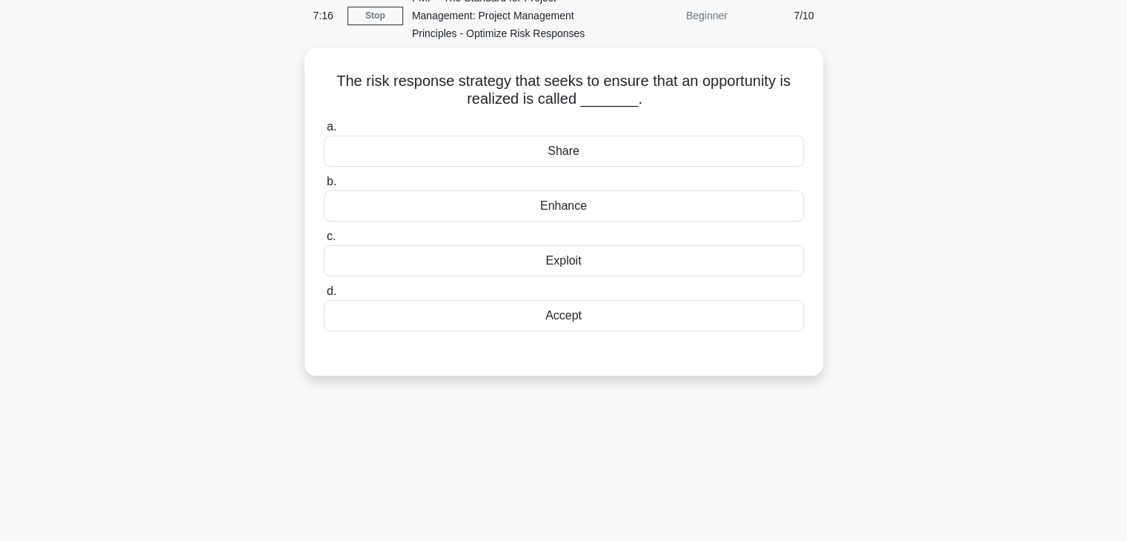
scroll to position [0, 0]
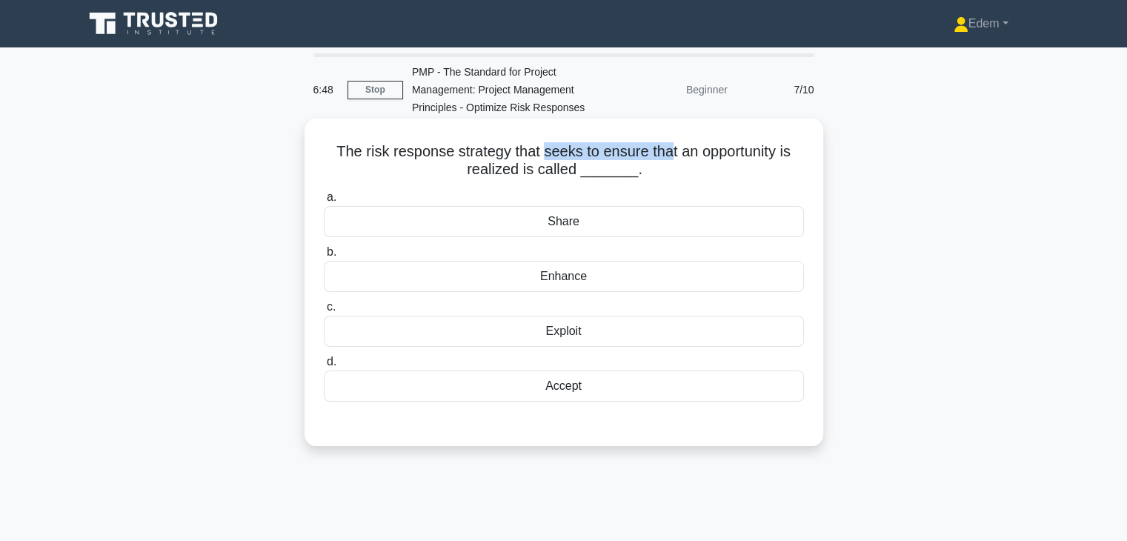
drag, startPoint x: 540, startPoint y: 154, endPoint x: 669, endPoint y: 150, distance: 129.1
click at [669, 150] on h5 "The risk response strategy that seeks to ensure that an opportunity is realized…" at bounding box center [563, 160] width 483 height 37
drag, startPoint x: 706, startPoint y: 146, endPoint x: 706, endPoint y: 167, distance: 20.8
click at [706, 167] on h5 "The risk response strategy that seeks to ensure that an opportunity is realized…" at bounding box center [563, 160] width 483 height 37
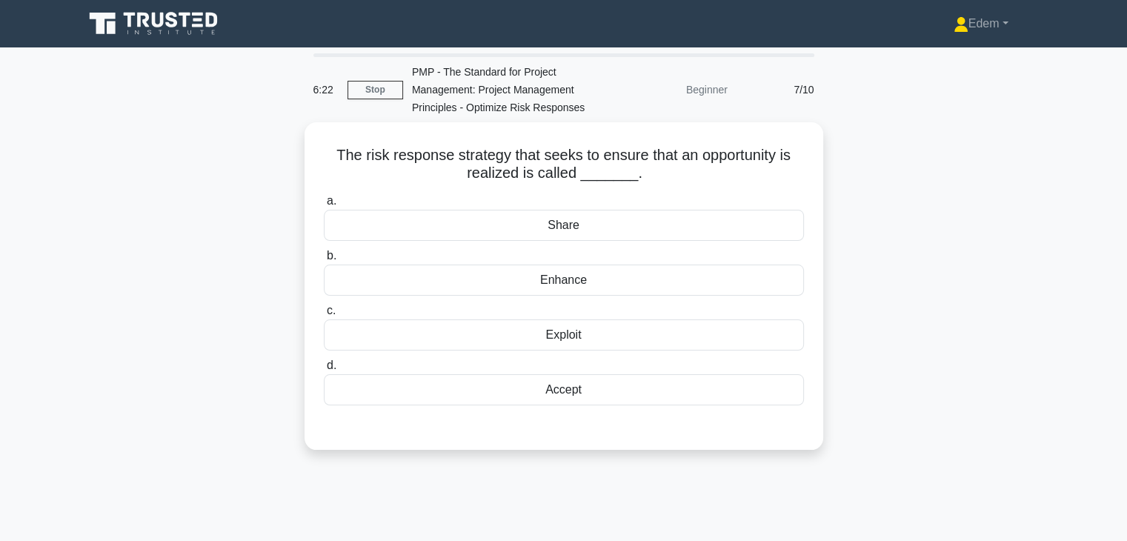
click at [879, 197] on div "The risk response strategy that seeks to ensure that an opportunity is realized…" at bounding box center [564, 294] width 978 height 345
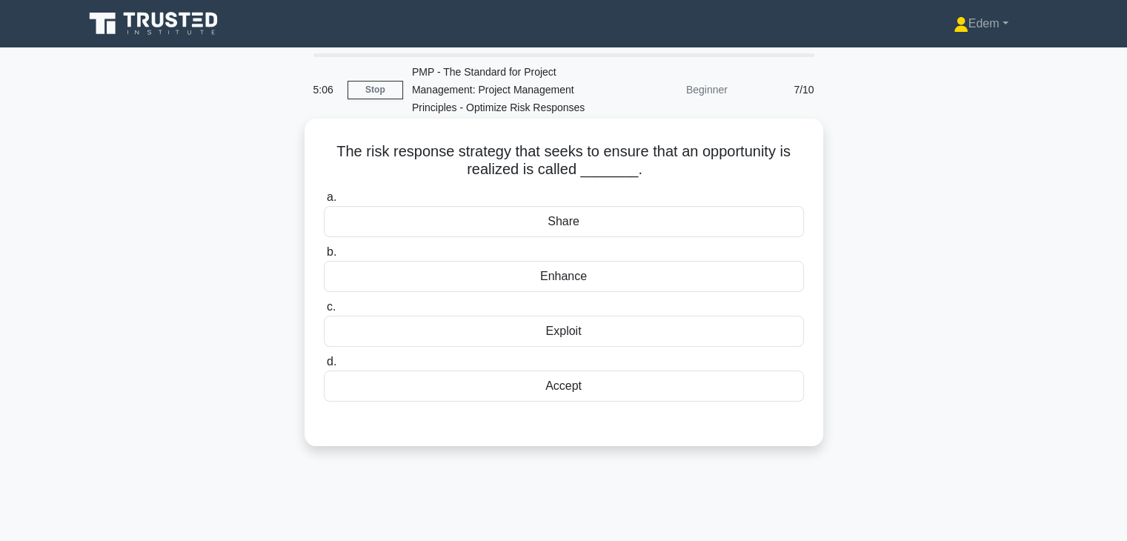
click at [702, 394] on div "Accept" at bounding box center [564, 386] width 480 height 31
click at [324, 367] on input "d. Accept" at bounding box center [324, 362] width 0 height 10
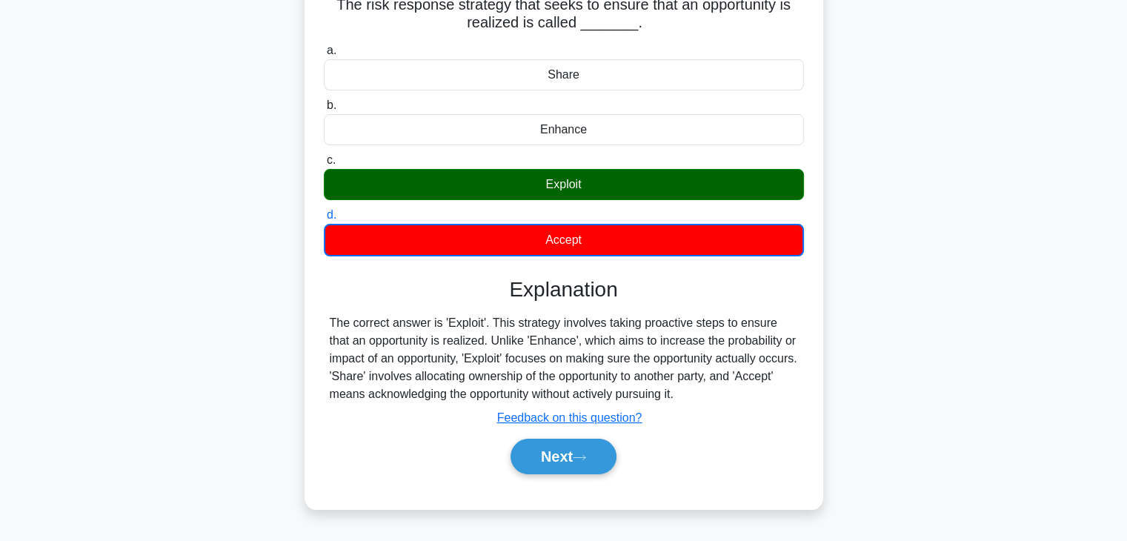
scroll to position [156, 0]
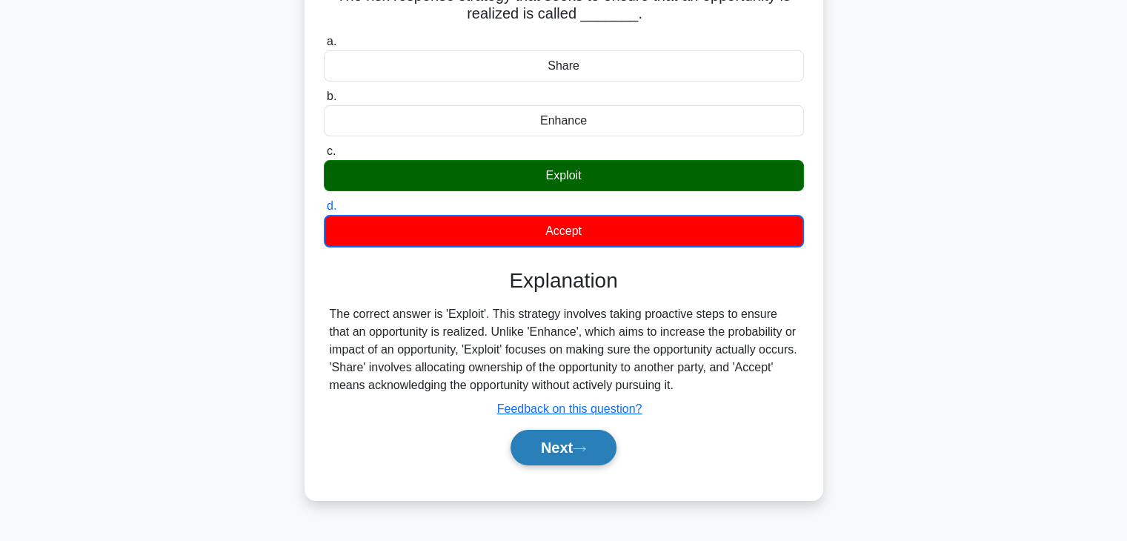
click at [543, 457] on button "Next" at bounding box center [564, 448] width 106 height 36
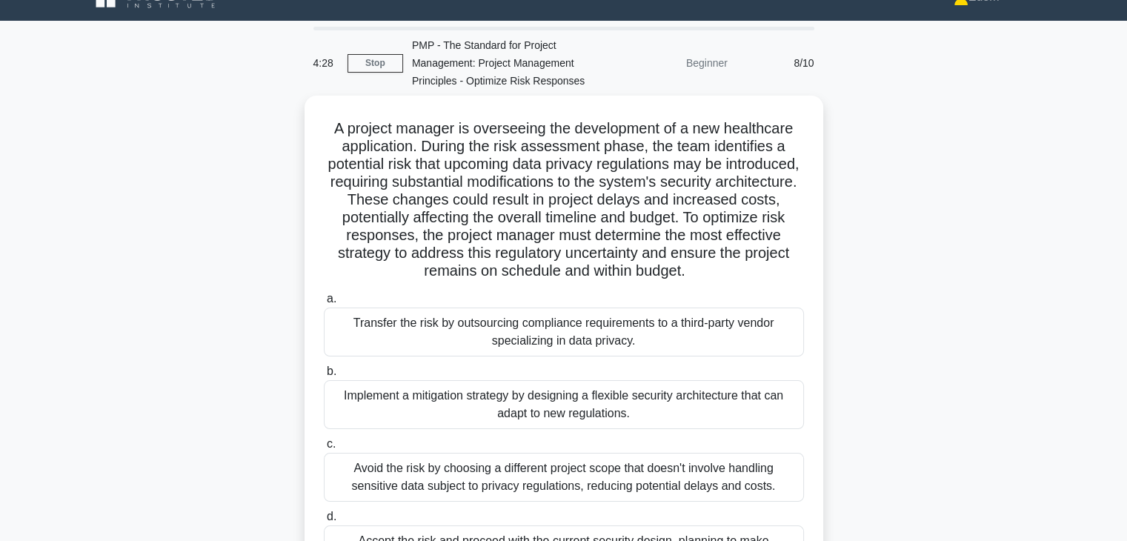
scroll to position [27, 0]
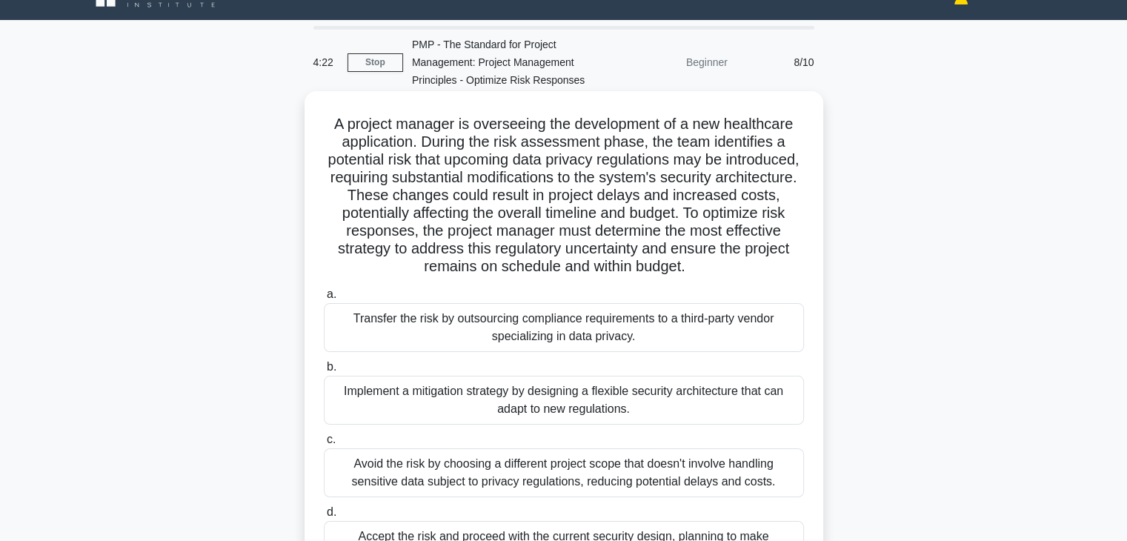
drag, startPoint x: 728, startPoint y: 216, endPoint x: 724, endPoint y: 266, distance: 49.8
click at [724, 266] on h5 "A project manager is overseeing the development of a new healthcare application…" at bounding box center [563, 196] width 483 height 162
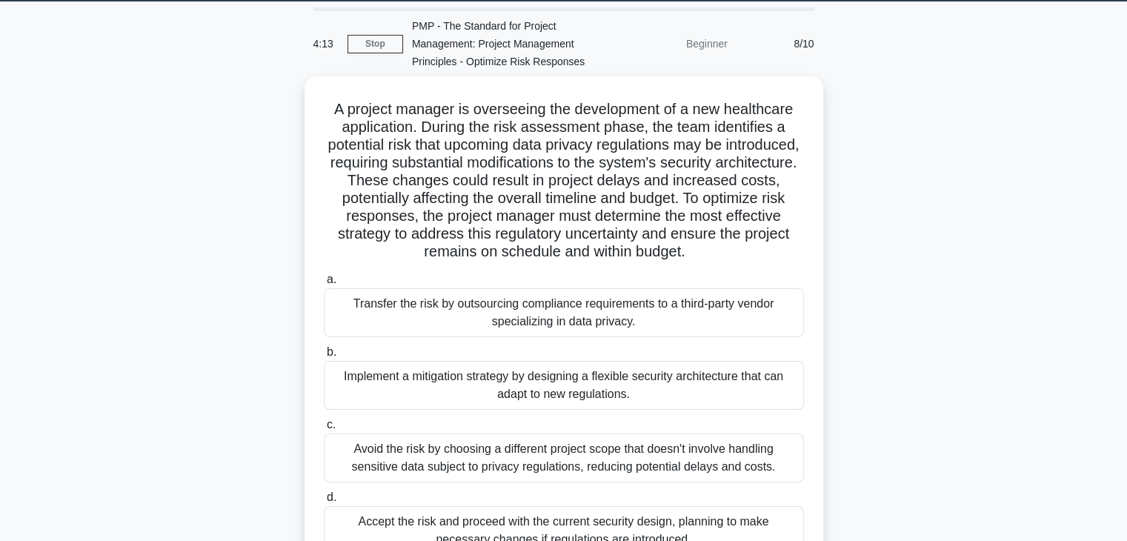
scroll to position [51, 0]
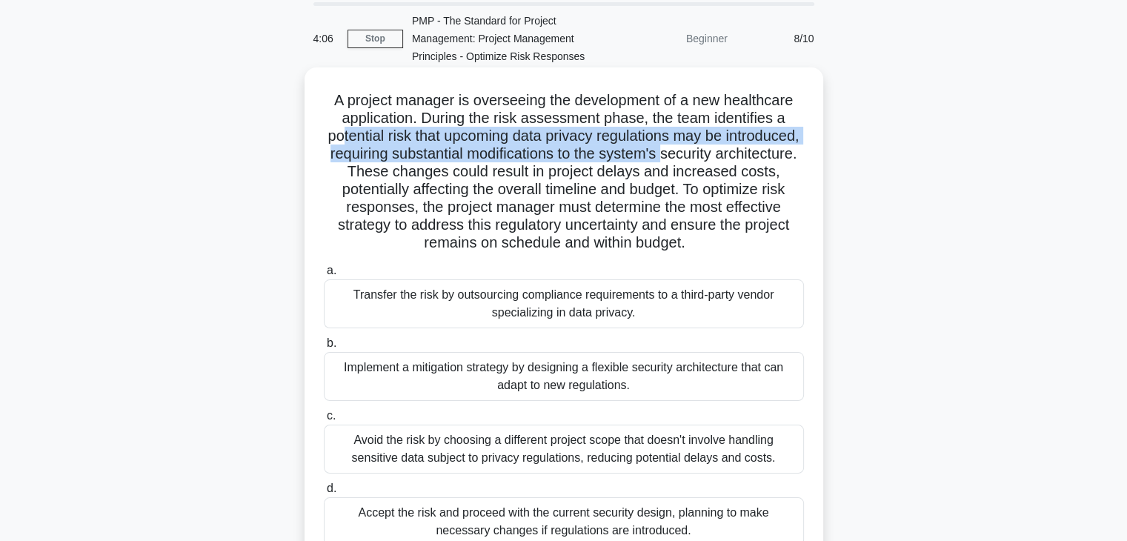
drag, startPoint x: 372, startPoint y: 137, endPoint x: 752, endPoint y: 148, distance: 379.7
click at [752, 148] on h5 "A project manager is overseeing the development of a new healthcare application…" at bounding box center [563, 172] width 483 height 162
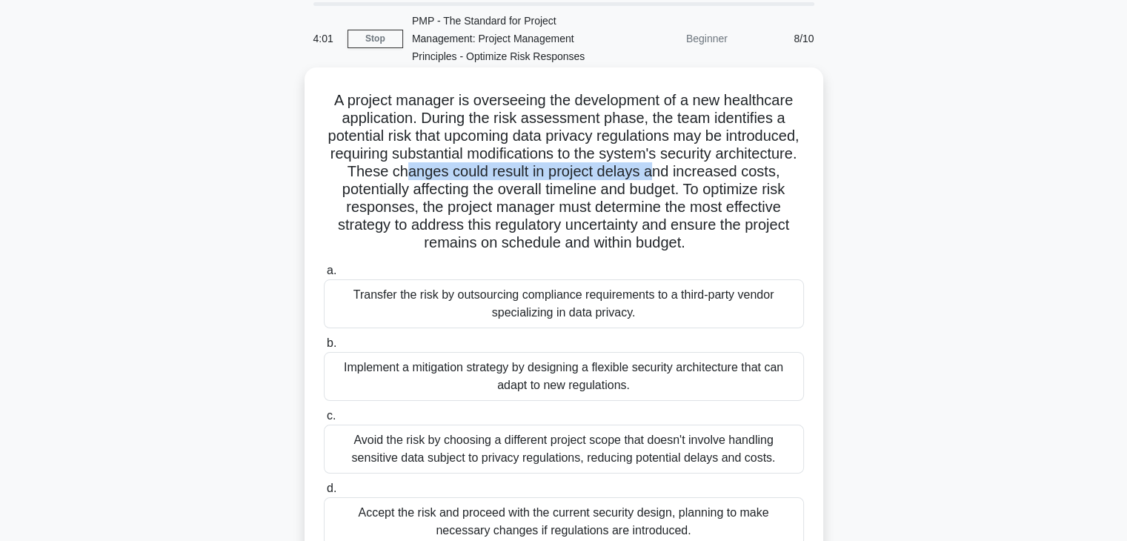
drag, startPoint x: 469, startPoint y: 173, endPoint x: 715, endPoint y: 180, distance: 246.2
click at [715, 180] on h5 "A project manager is overseeing the development of a new healthcare application…" at bounding box center [563, 172] width 483 height 162
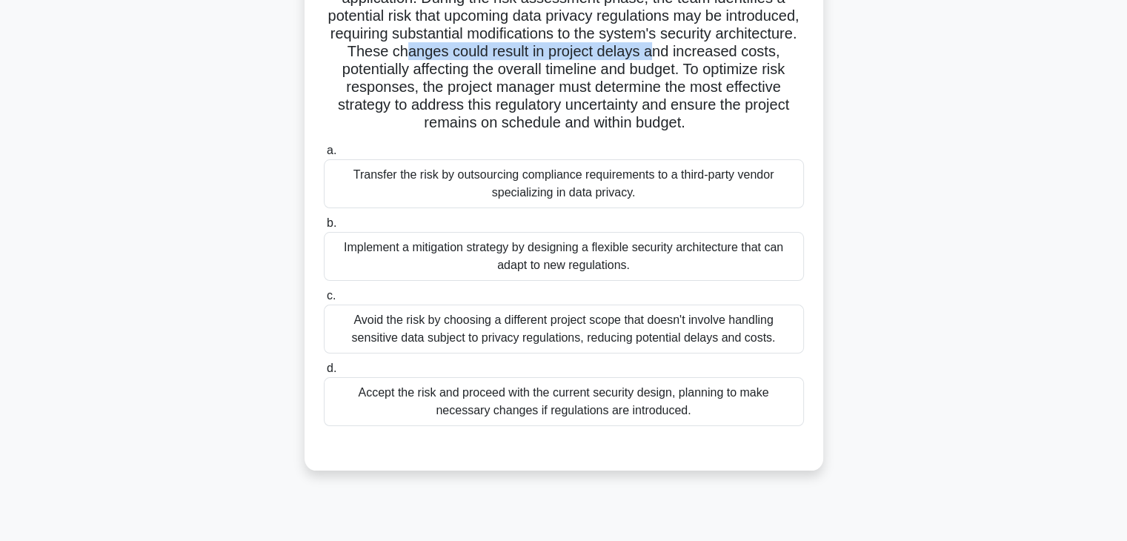
scroll to position [165, 0]
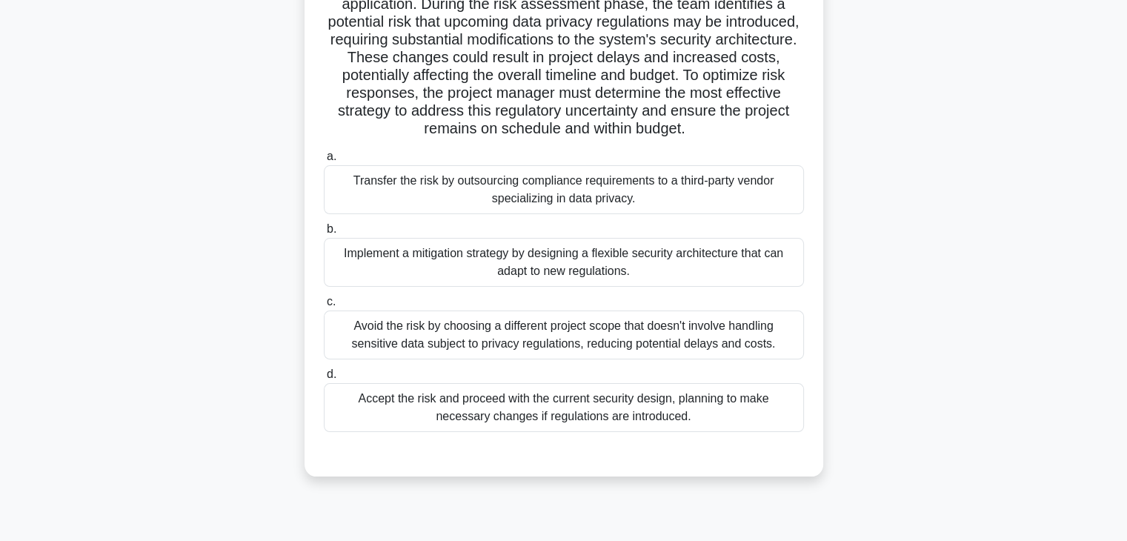
click at [562, 273] on div "Implement a mitigation strategy by designing a flexible security architecture t…" at bounding box center [564, 262] width 480 height 49
click at [324, 234] on input "b. Implement a mitigation strategy by designing a flexible security architectur…" at bounding box center [324, 230] width 0 height 10
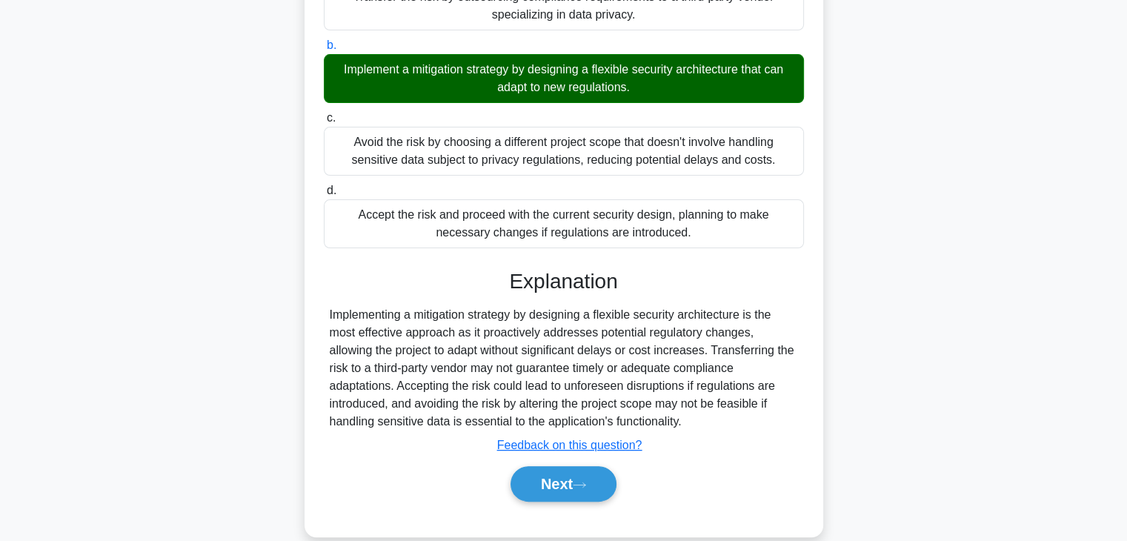
scroll to position [356, 0]
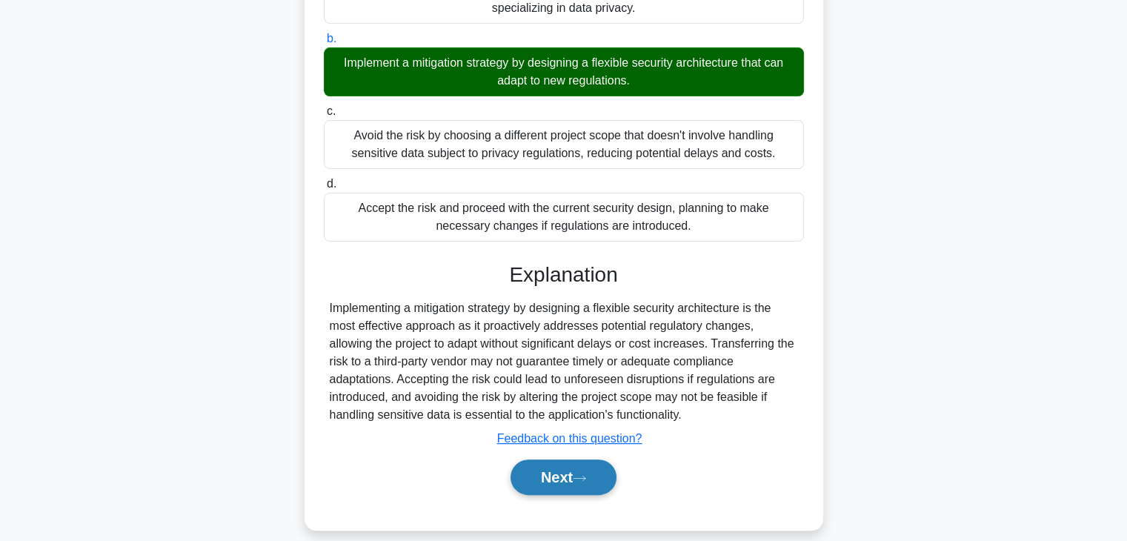
click at [554, 482] on button "Next" at bounding box center [564, 478] width 106 height 36
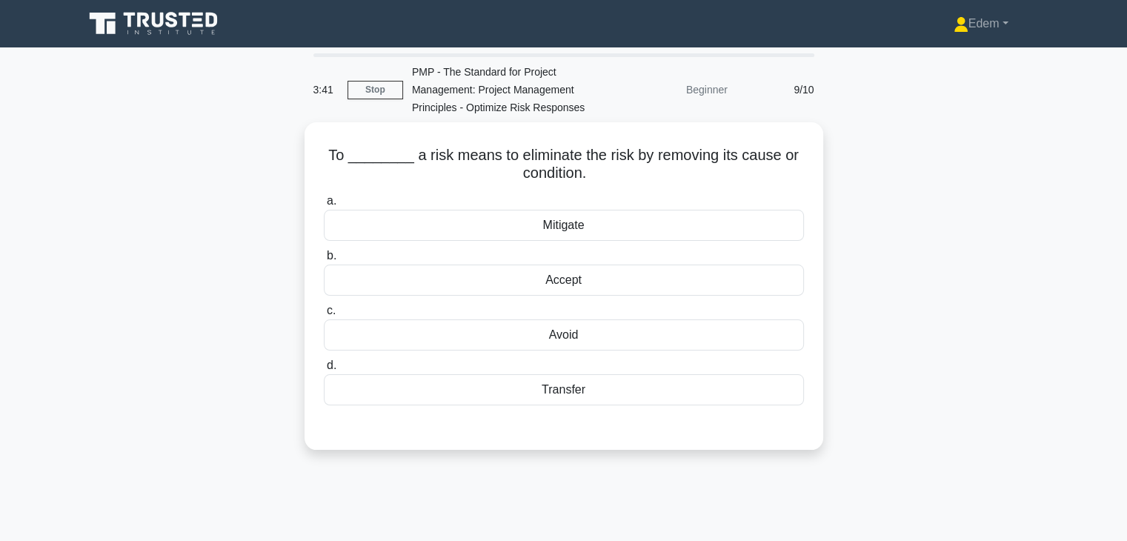
scroll to position [0, 0]
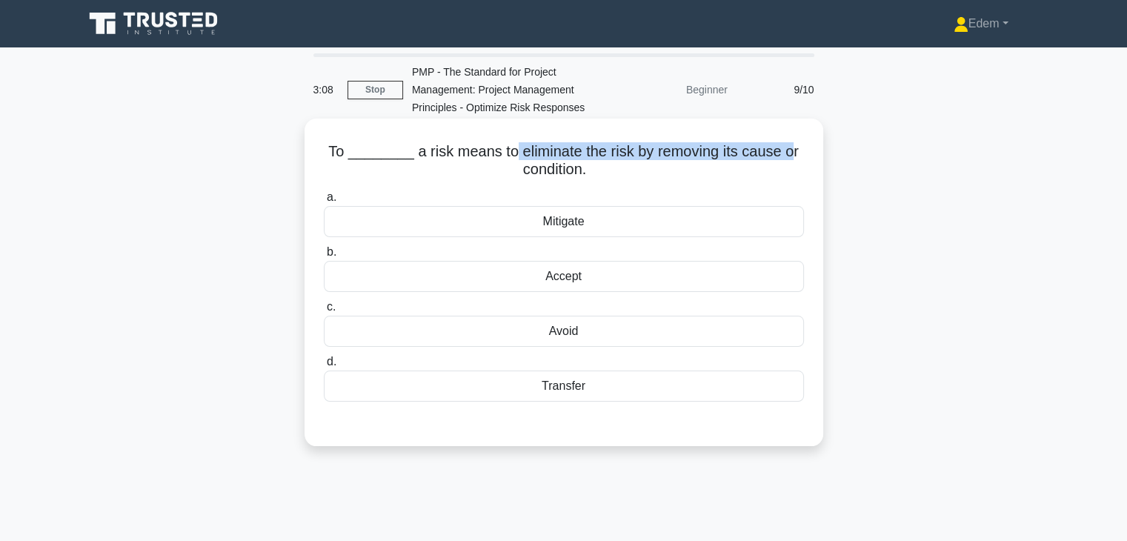
drag, startPoint x: 508, startPoint y: 152, endPoint x: 786, endPoint y: 156, distance: 278.0
click at [786, 156] on h5 "To ________ a risk means to eliminate the risk by removing its cause or conditi…" at bounding box center [563, 160] width 483 height 37
click at [597, 393] on div "Transfer" at bounding box center [564, 386] width 480 height 31
click at [324, 367] on input "d. Transfer" at bounding box center [324, 362] width 0 height 10
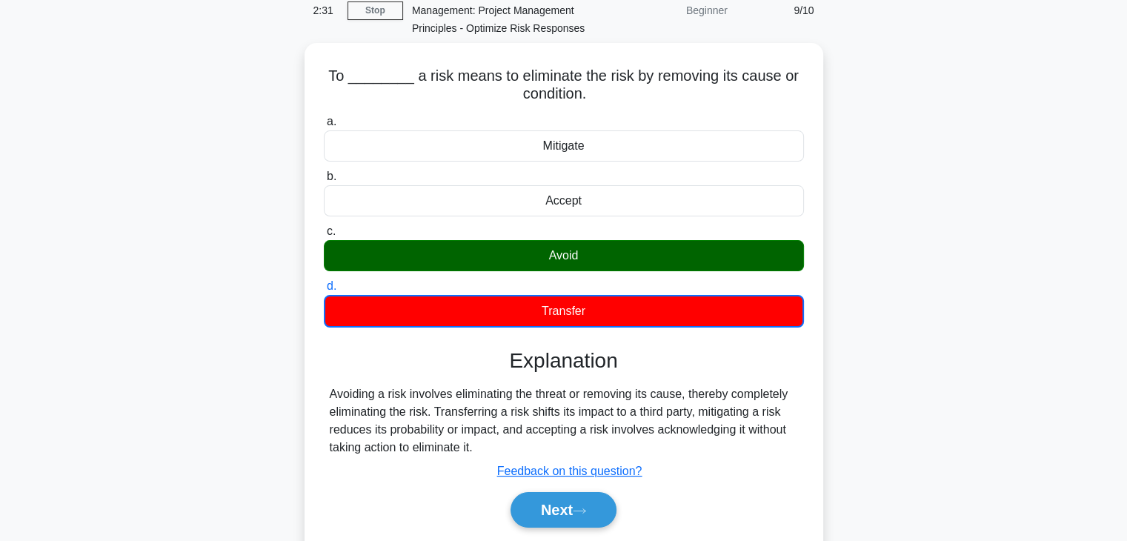
scroll to position [84, 0]
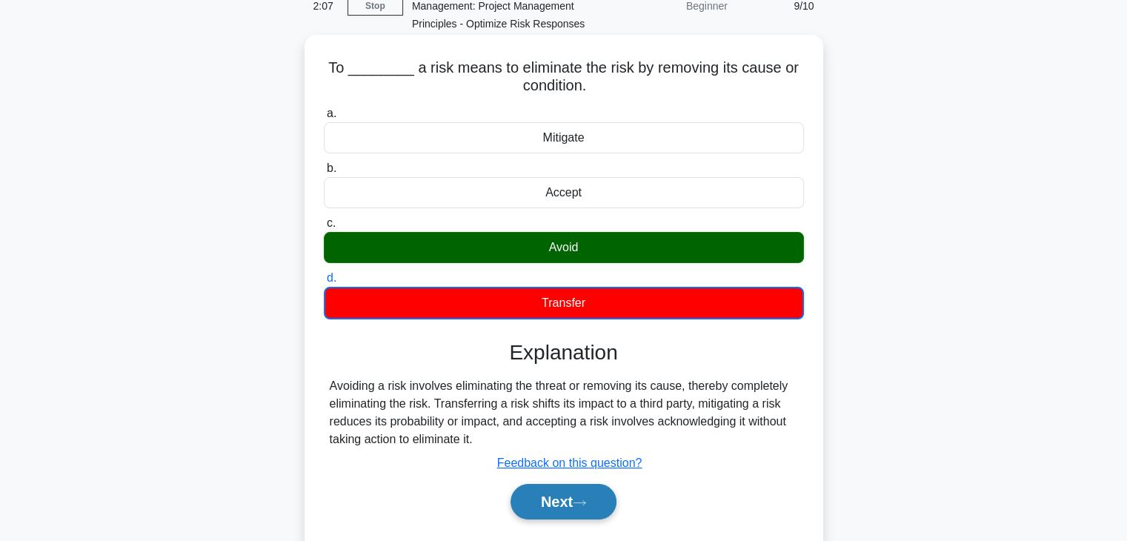
click at [580, 494] on button "Next" at bounding box center [564, 502] width 106 height 36
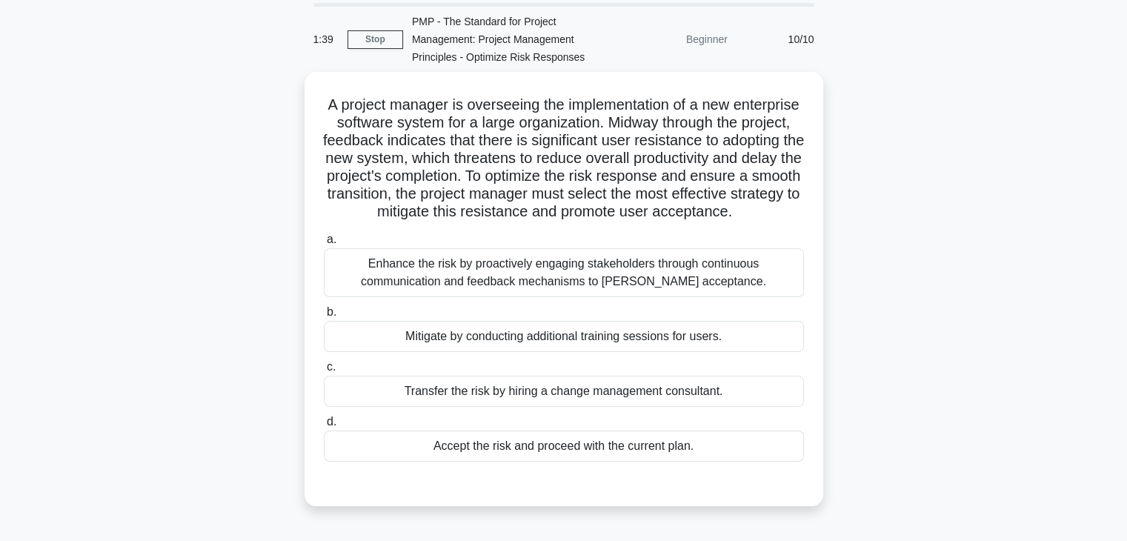
scroll to position [48, 0]
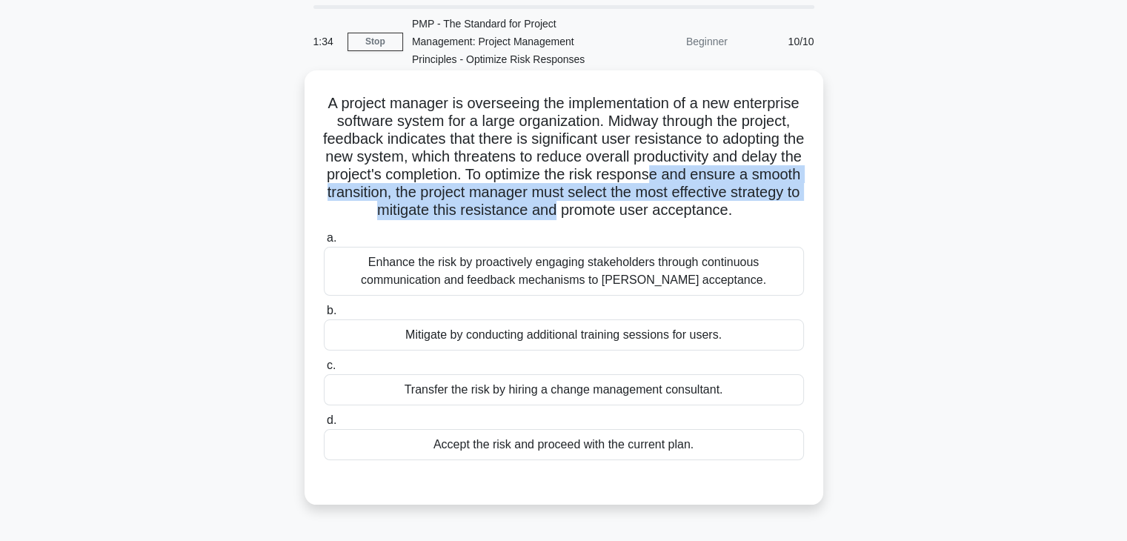
drag, startPoint x: 387, startPoint y: 188, endPoint x: 778, endPoint y: 208, distance: 391.2
click at [778, 208] on h5 "A project manager is overseeing the implementation of a new enterprise software…" at bounding box center [563, 157] width 483 height 126
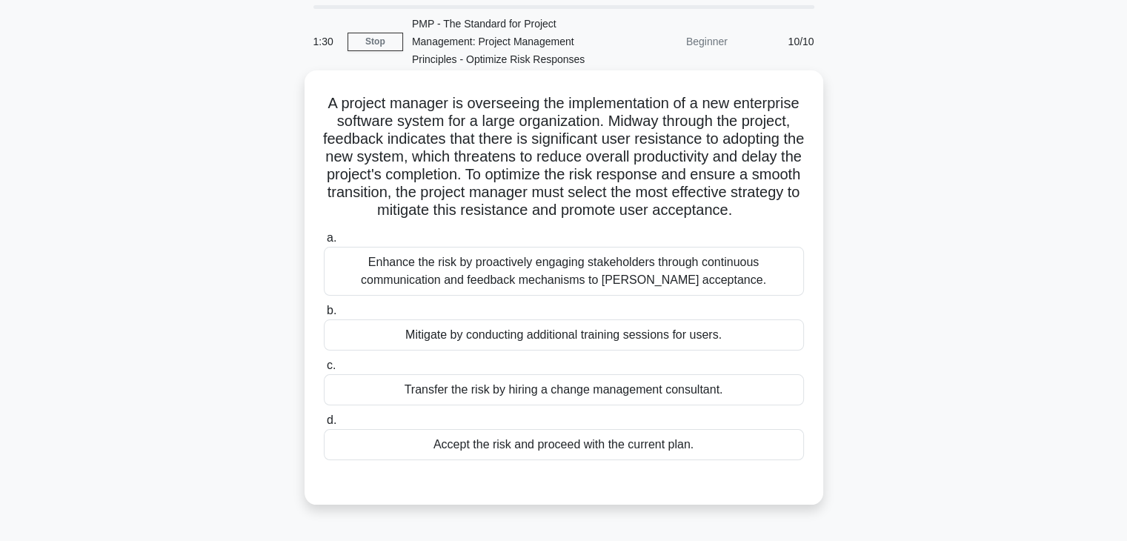
click at [537, 220] on h5 "A project manager is overseeing the implementation of a new enterprise software…" at bounding box center [563, 157] width 483 height 126
drag, startPoint x: 566, startPoint y: 211, endPoint x: 723, endPoint y: 216, distance: 156.5
click at [723, 216] on h5 "A project manager is overseeing the implementation of a new enterprise software…" at bounding box center [563, 157] width 483 height 126
drag, startPoint x: 431, startPoint y: 140, endPoint x: 582, endPoint y: 143, distance: 151.2
click at [582, 143] on h5 "A project manager is overseeing the implementation of a new enterprise software…" at bounding box center [563, 157] width 483 height 126
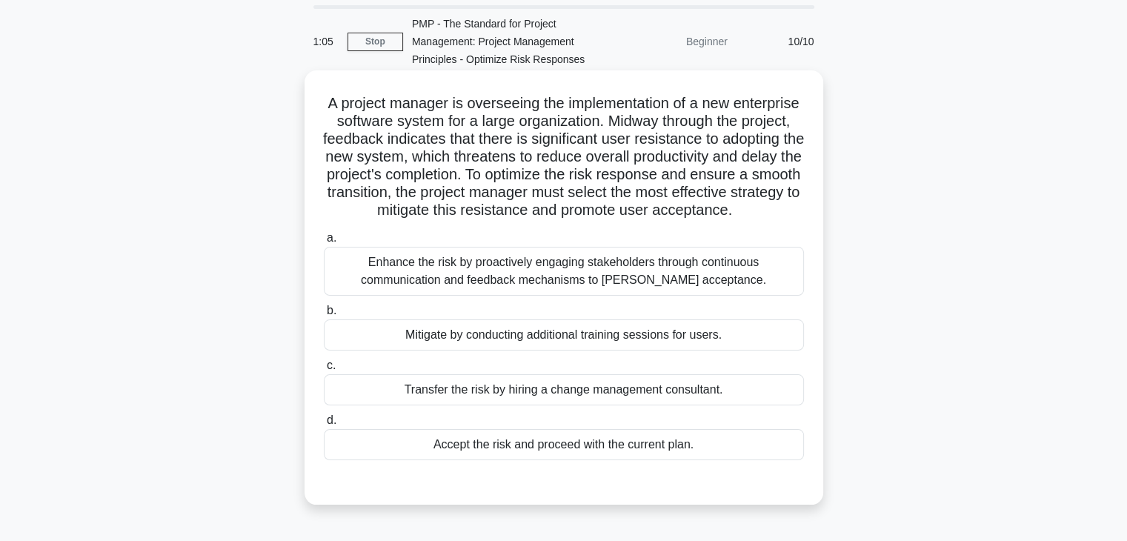
click at [575, 285] on div "Enhance the risk by proactively engaging stakeholders through continuous commun…" at bounding box center [564, 271] width 480 height 49
click at [324, 243] on input "a. Enhance the risk by proactively engaging stakeholders through continuous com…" at bounding box center [324, 238] width 0 height 10
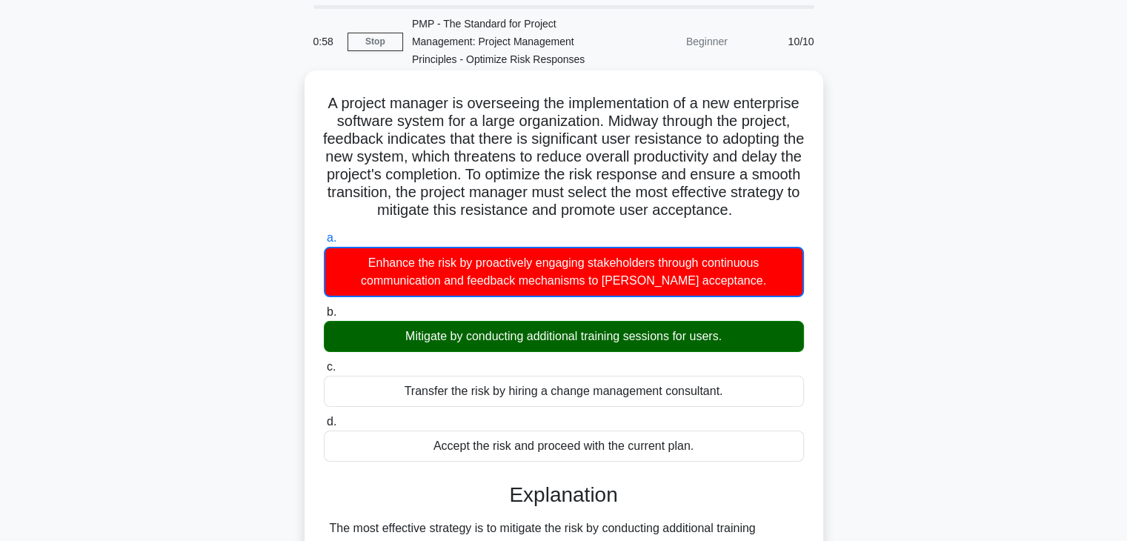
drag, startPoint x: 590, startPoint y: 206, endPoint x: 749, endPoint y: 220, distance: 160.0
click at [749, 220] on h5 "A project manager is overseeing the implementation of a new enterprise software…" at bounding box center [563, 157] width 483 height 126
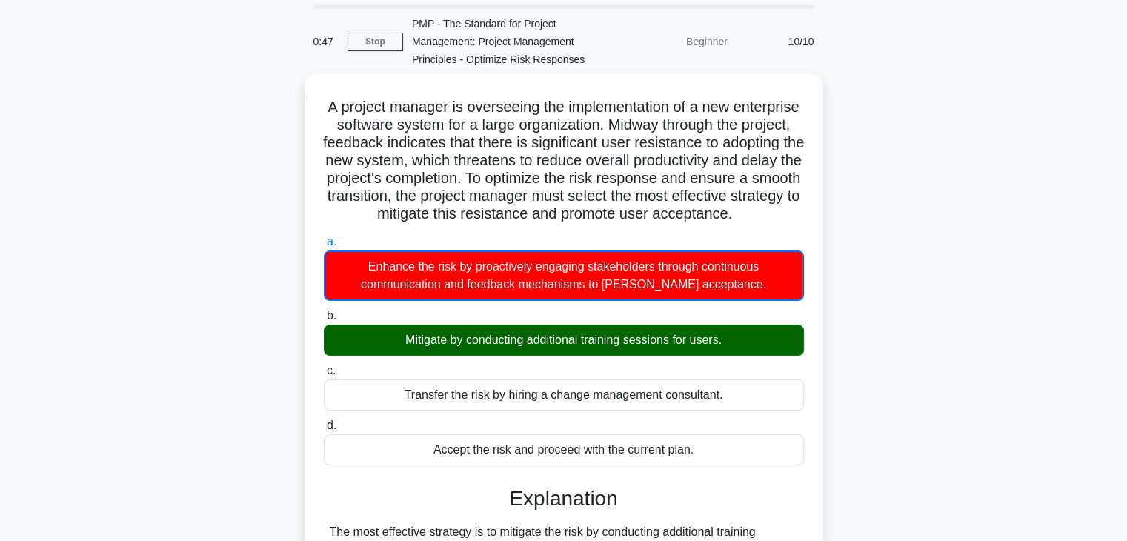
click at [970, 392] on div "A project manager is overseeing the implementation of a new enterprise software…" at bounding box center [564, 476] width 978 height 804
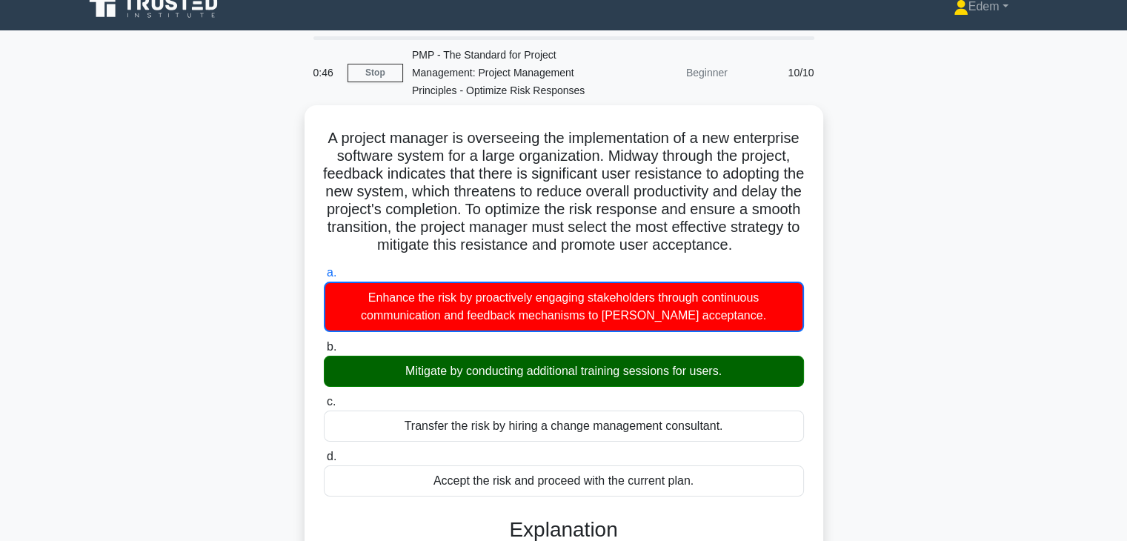
scroll to position [0, 0]
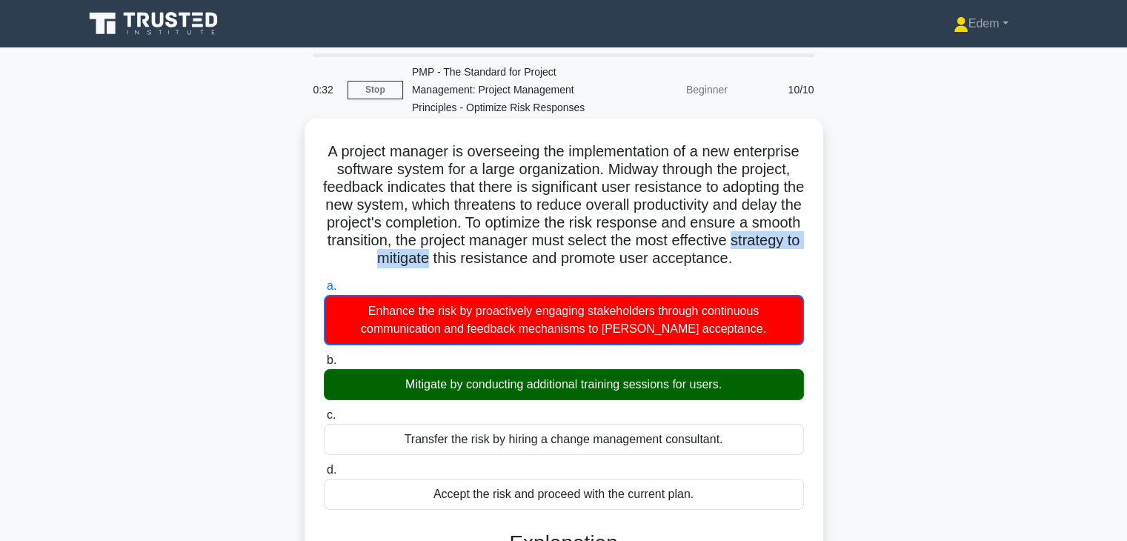
drag, startPoint x: 516, startPoint y: 263, endPoint x: 763, endPoint y: 271, distance: 247.7
click at [652, 266] on h5 "A project manager is overseeing the implementation of a new enterprise software…" at bounding box center [563, 205] width 483 height 126
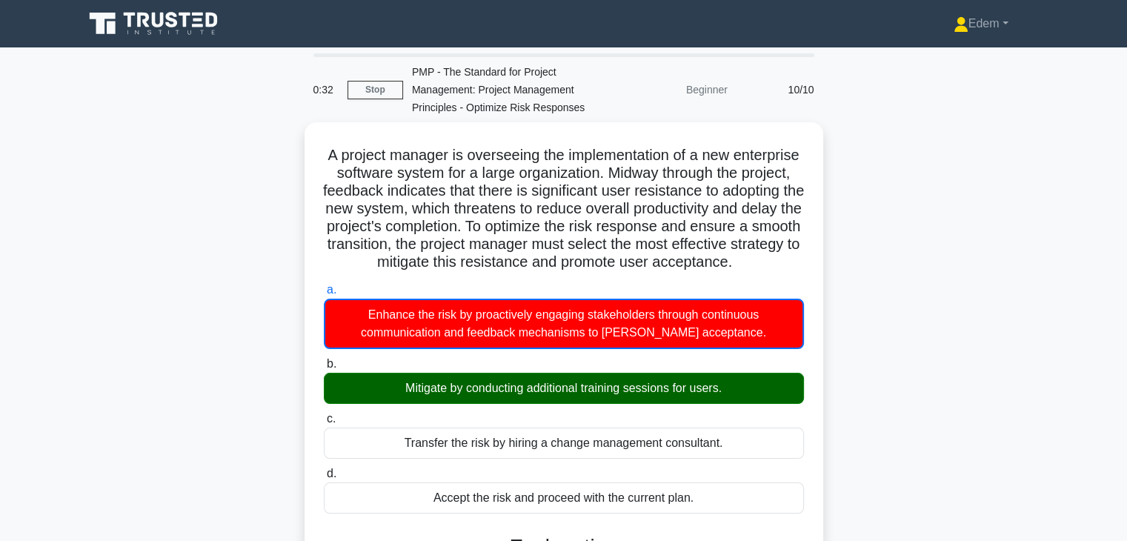
click at [904, 288] on div "A project manager is overseeing the implementation of a new enterprise software…" at bounding box center [564, 524] width 978 height 804
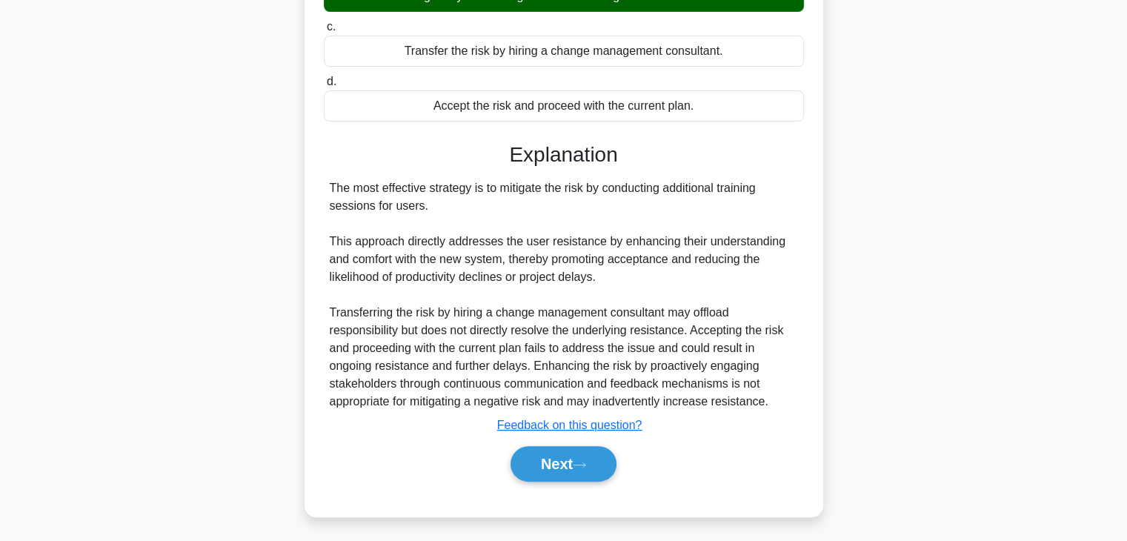
scroll to position [409, 0]
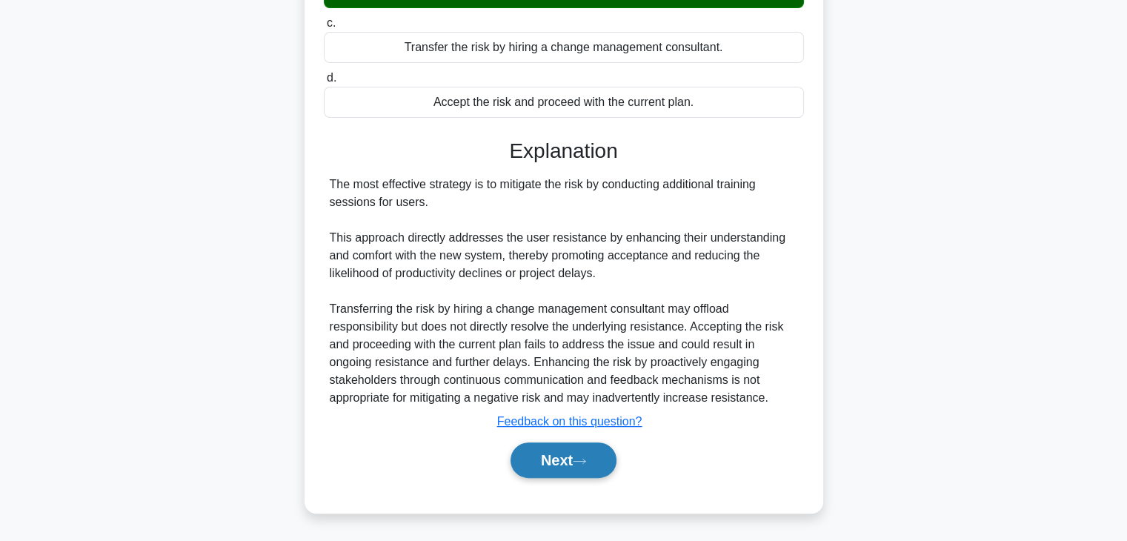
click at [562, 446] on button "Next" at bounding box center [564, 461] width 106 height 36
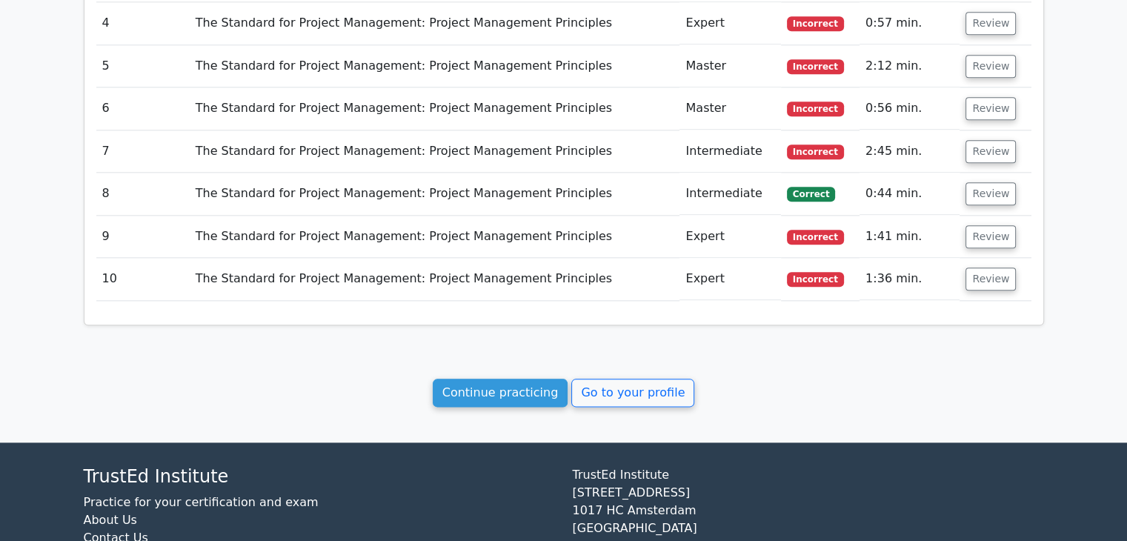
scroll to position [1740, 0]
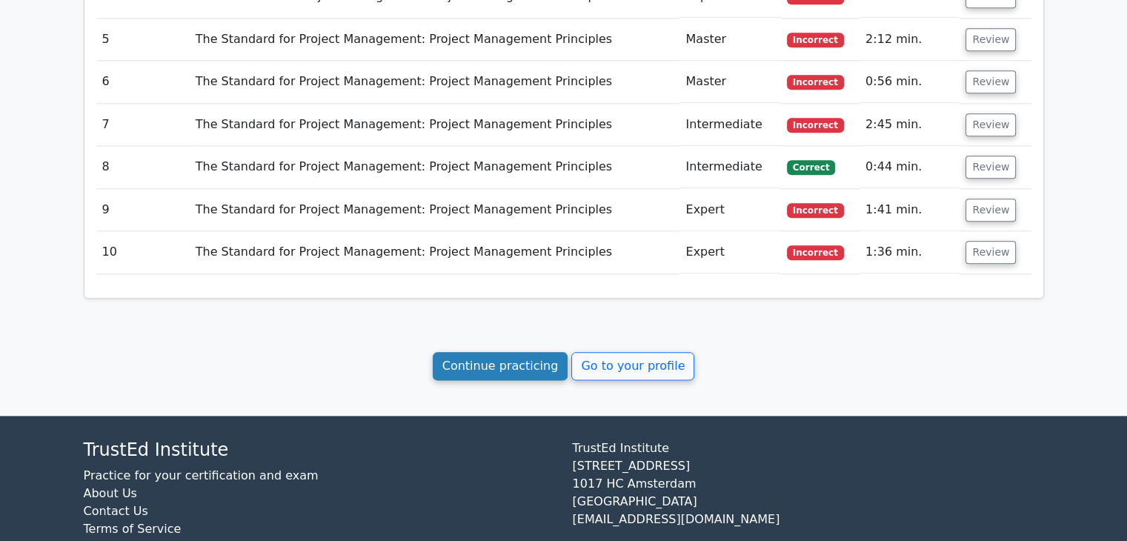
click at [480, 352] on link "Continue practicing" at bounding box center [501, 366] width 136 height 28
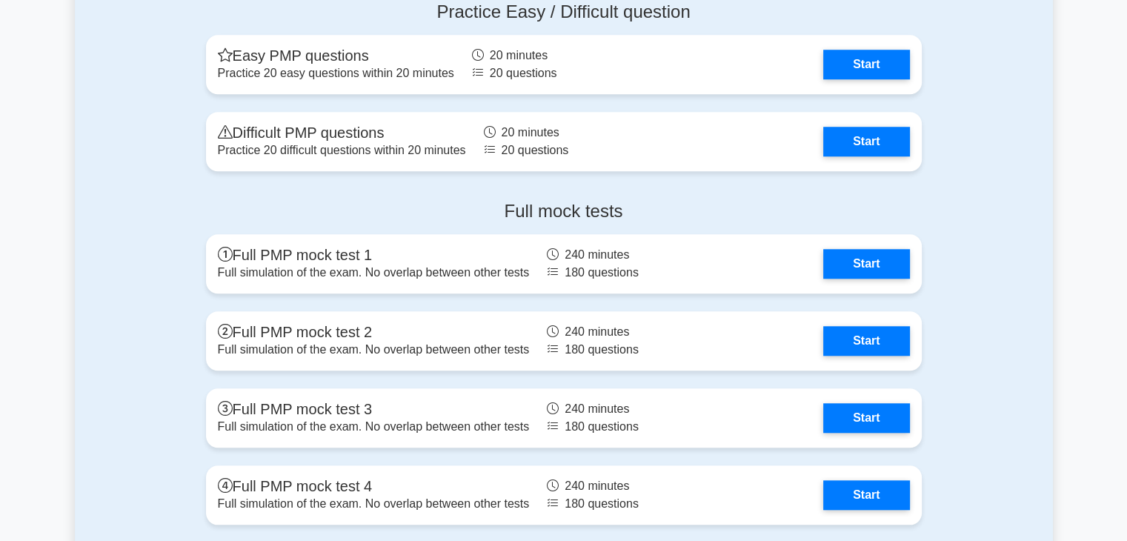
scroll to position [1388, 0]
